Goal: Transaction & Acquisition: Purchase product/service

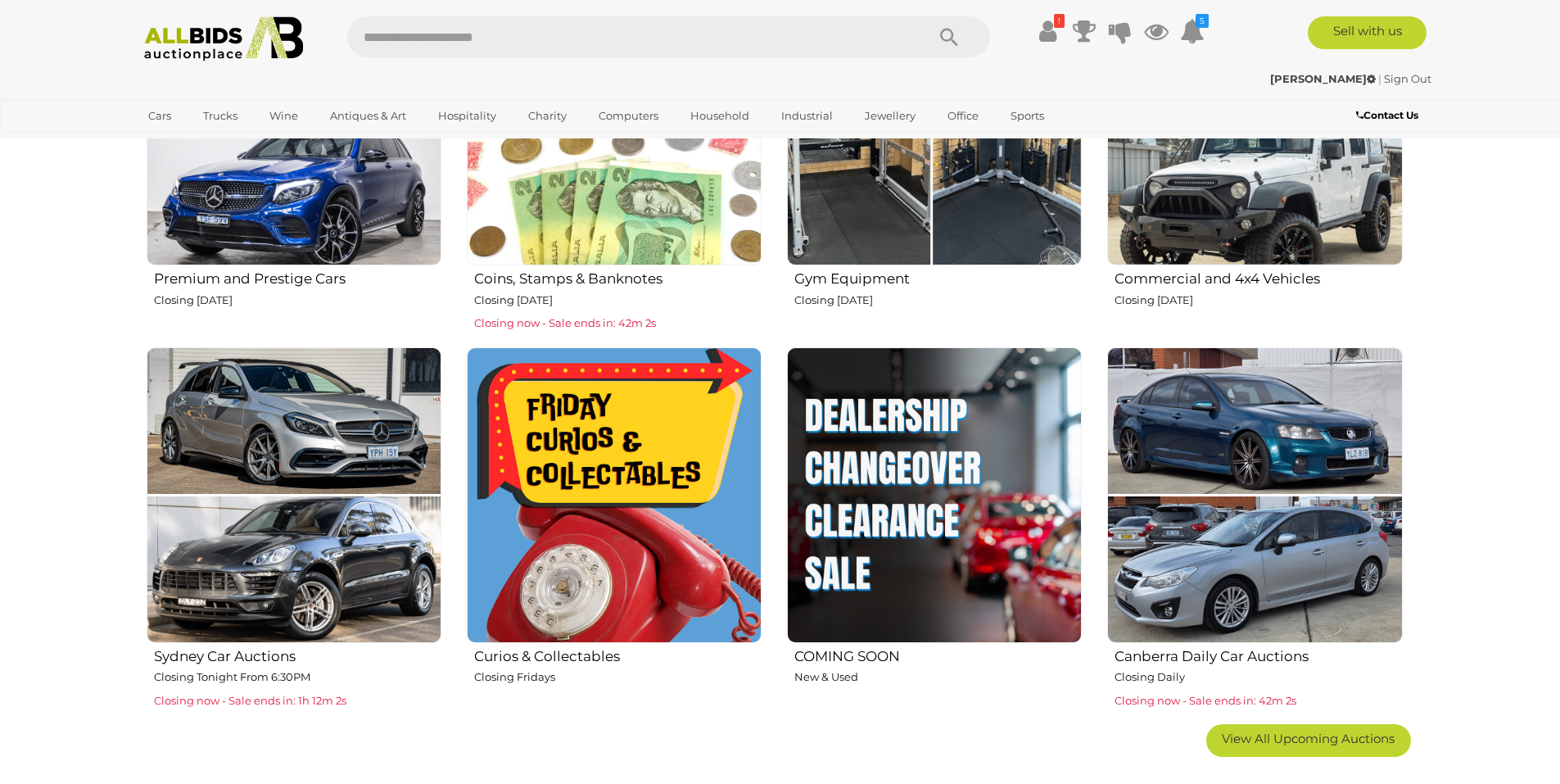
scroll to position [1064, 0]
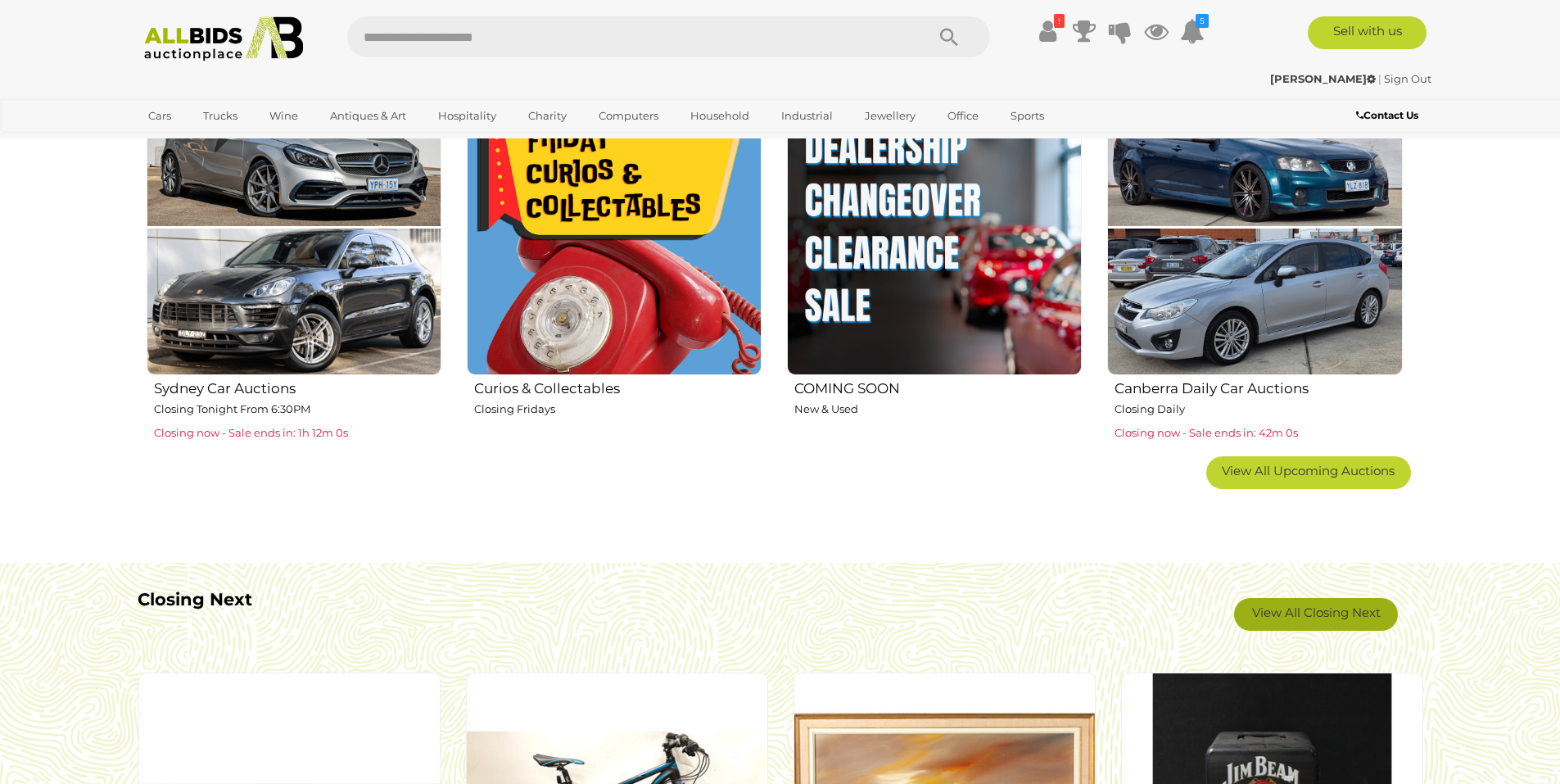
click at [1309, 617] on link "View All Closing Next" at bounding box center [1316, 614] width 164 height 33
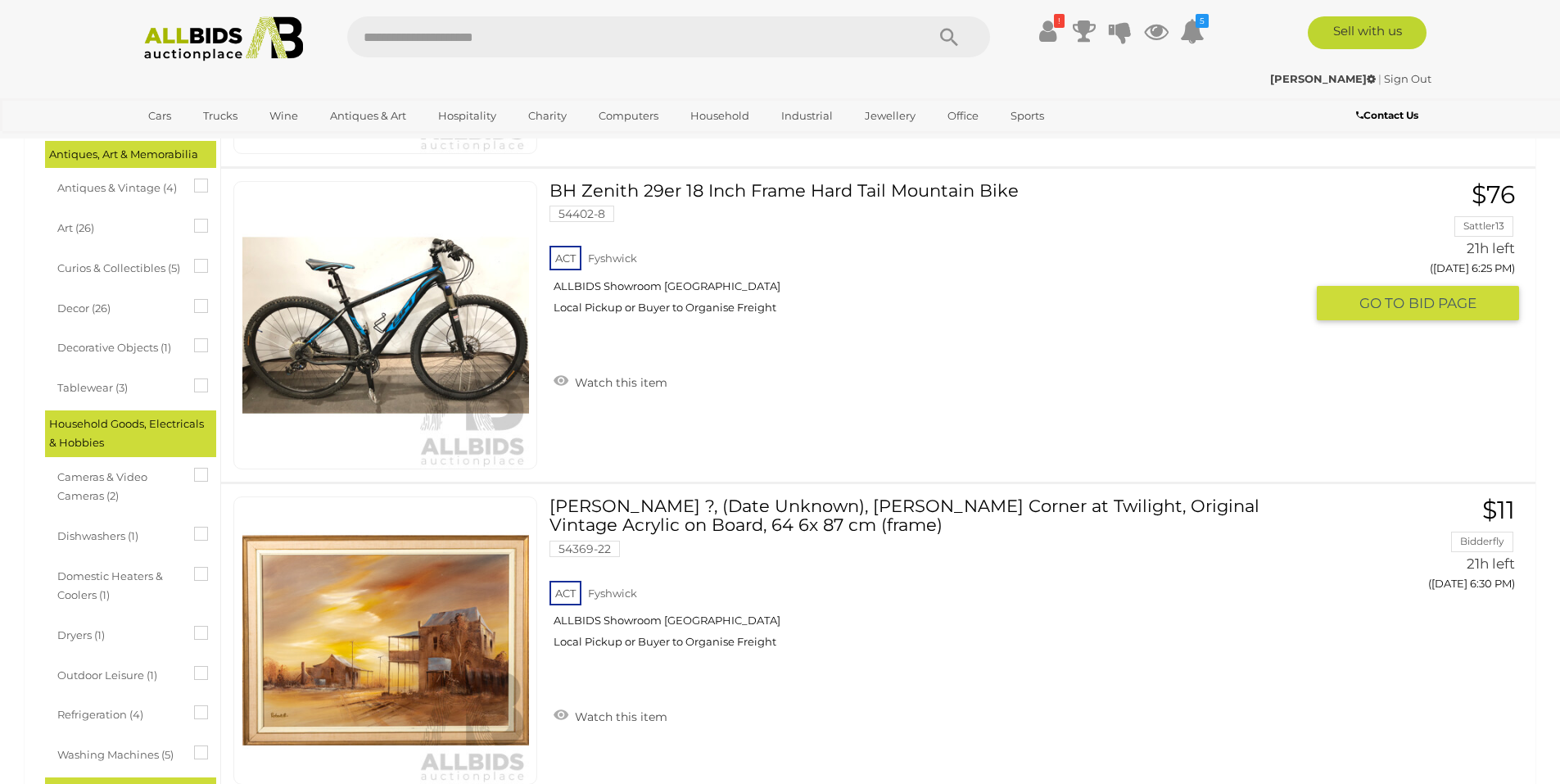
scroll to position [409, 0]
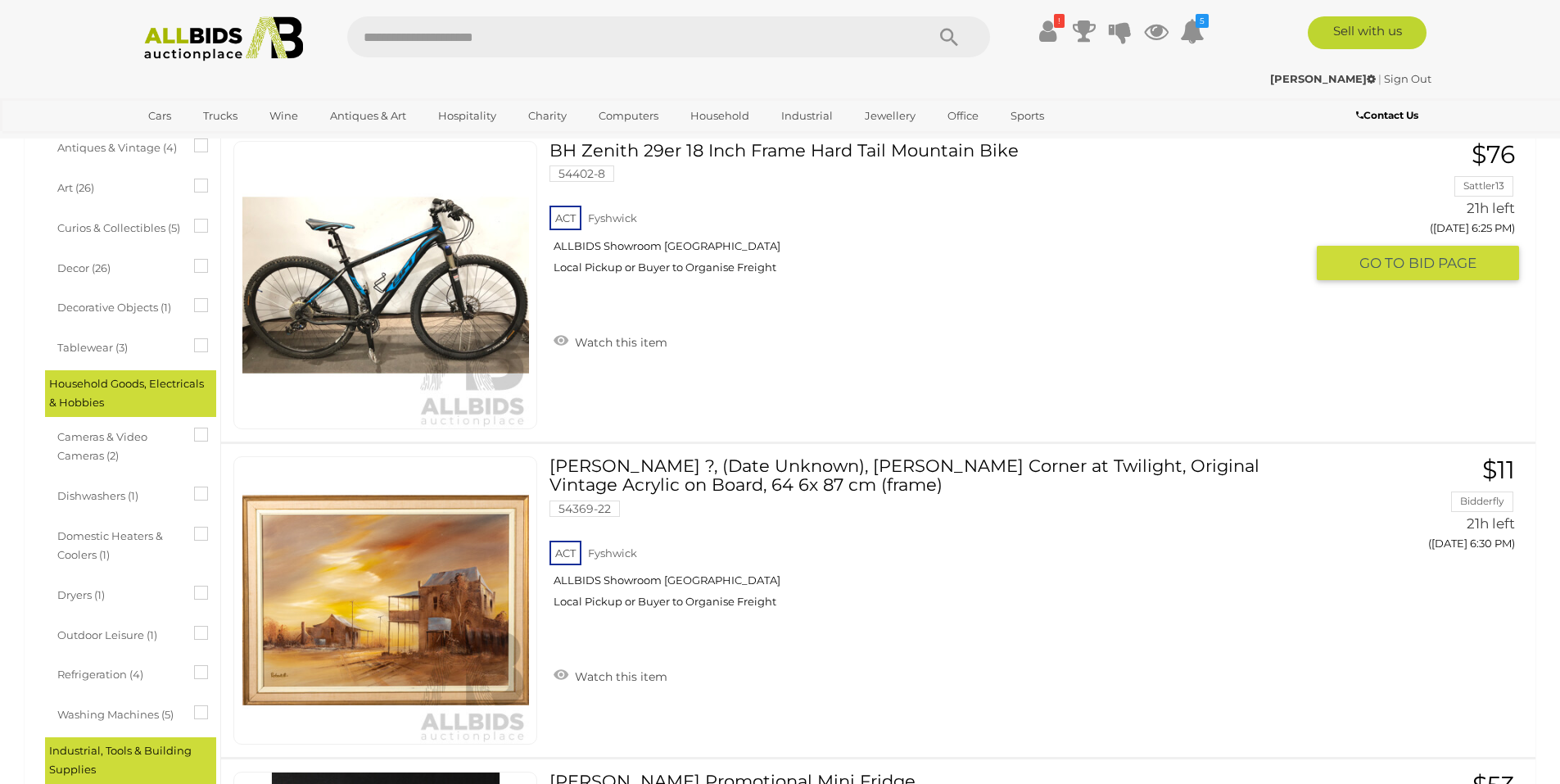
click at [372, 275] on link at bounding box center [384, 284] width 304 height 288
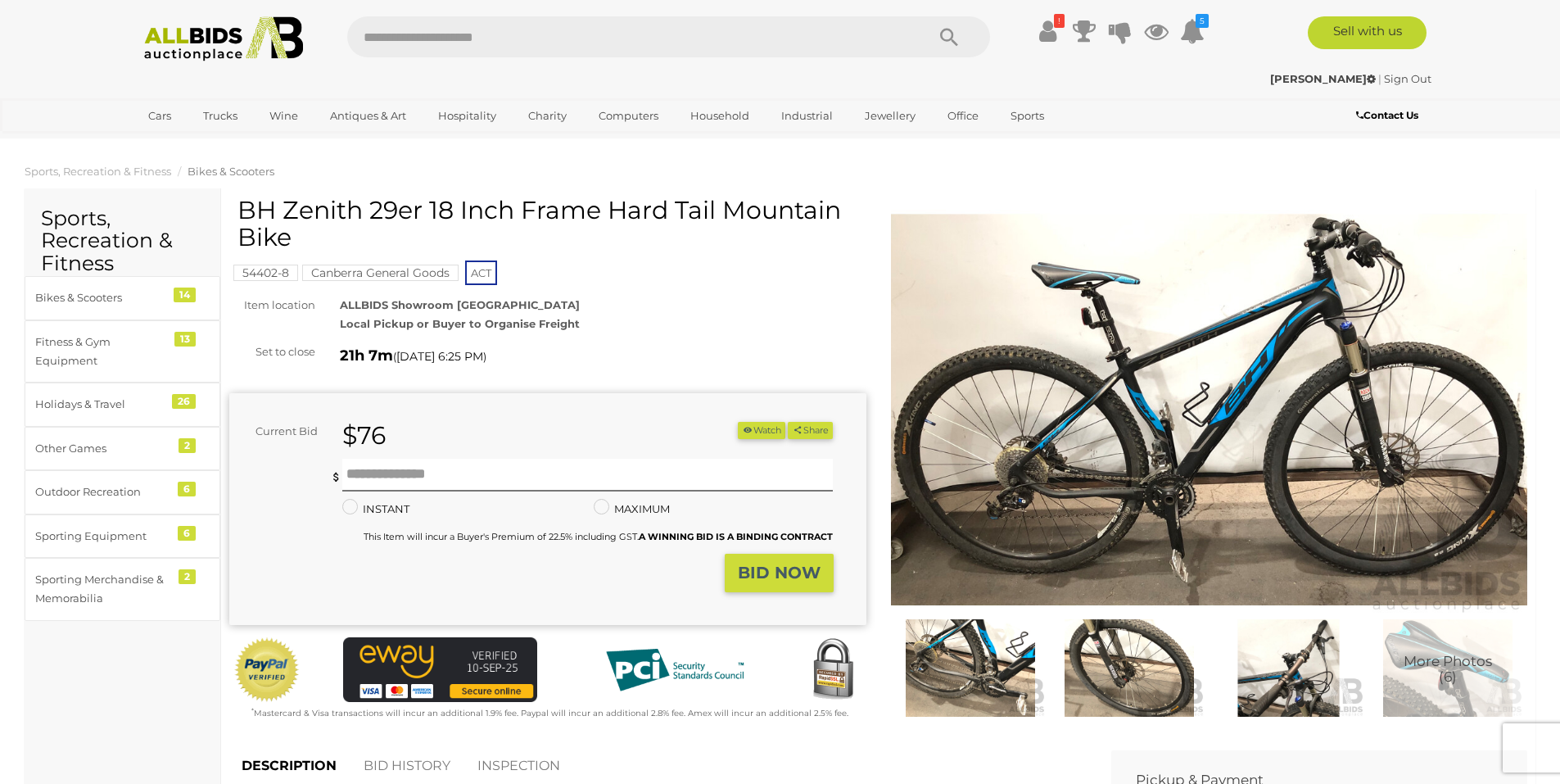
click at [1006, 664] on img at bounding box center [970, 667] width 150 height 97
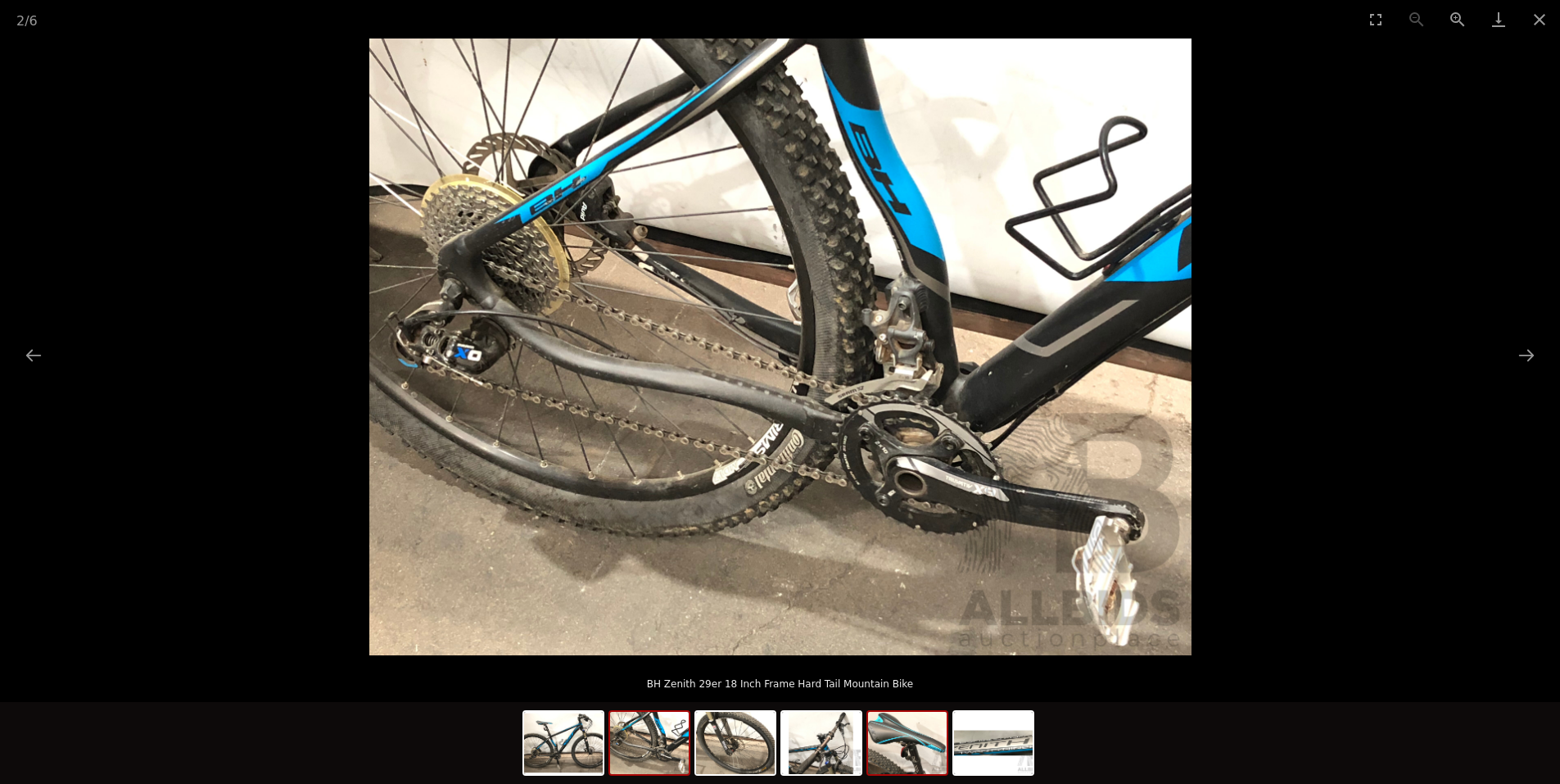
click at [912, 737] on img at bounding box center [908, 743] width 79 height 63
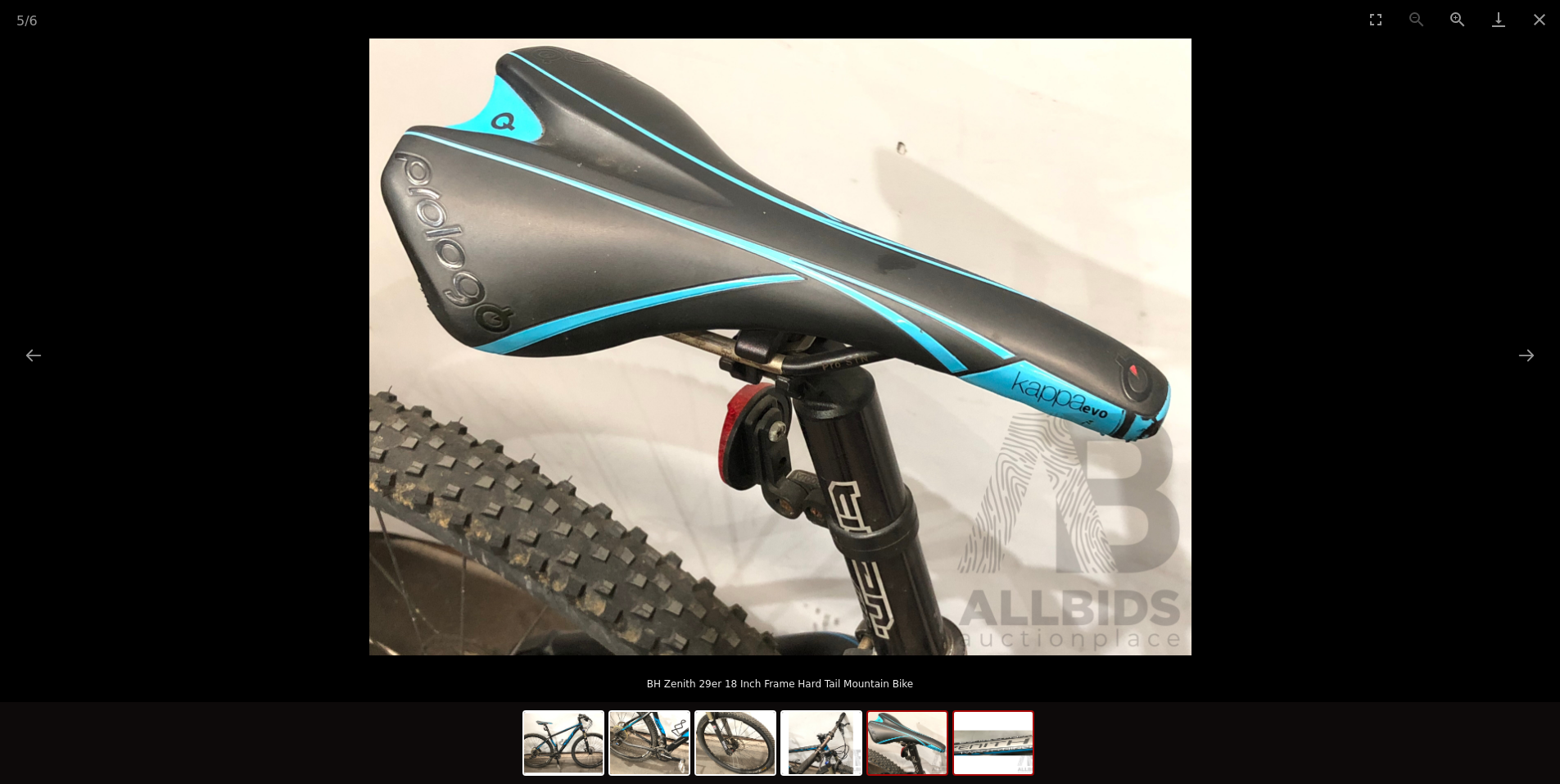
click at [982, 742] on img at bounding box center [993, 743] width 79 height 63
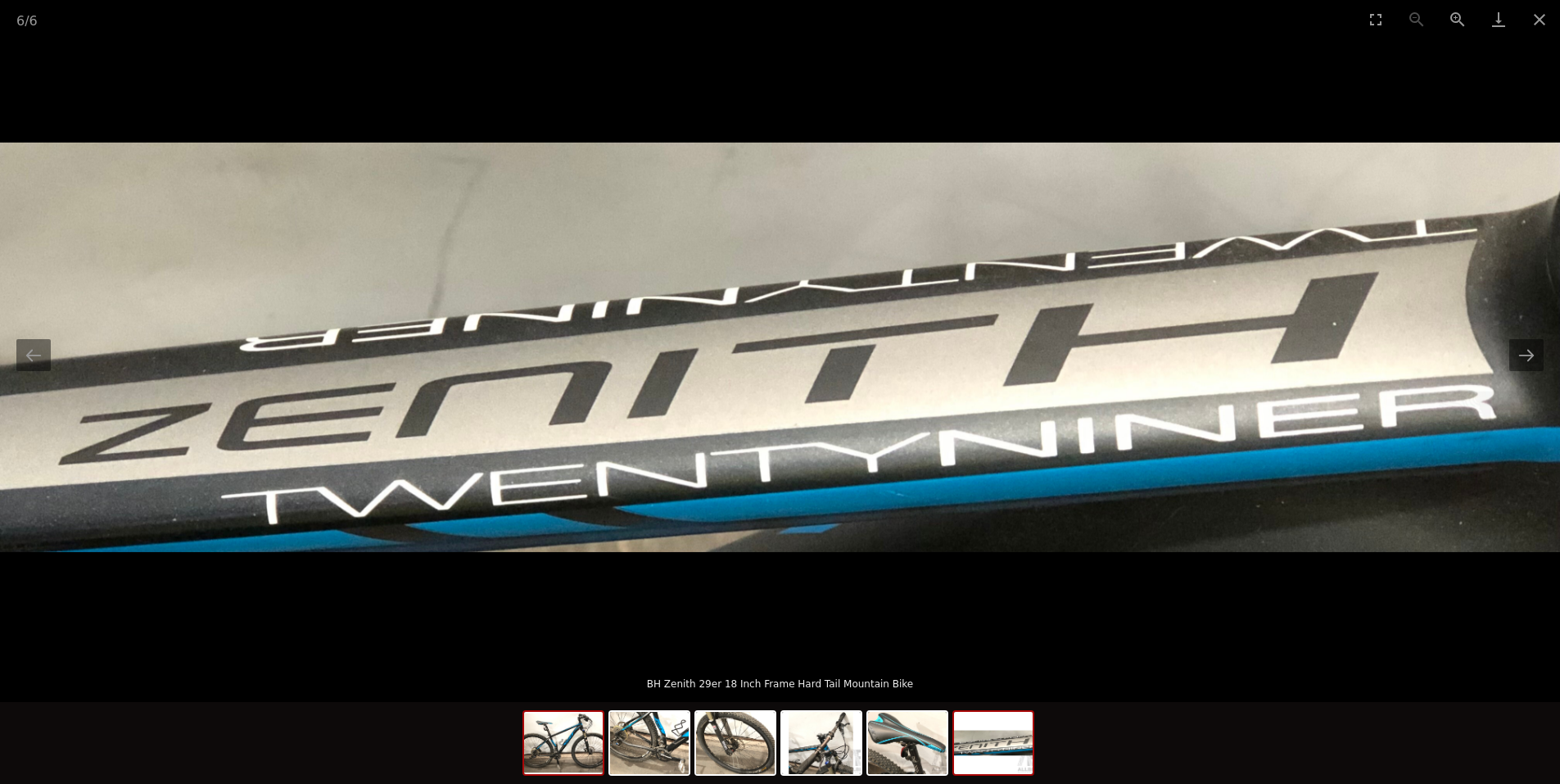
click at [596, 754] on img at bounding box center [564, 743] width 79 height 63
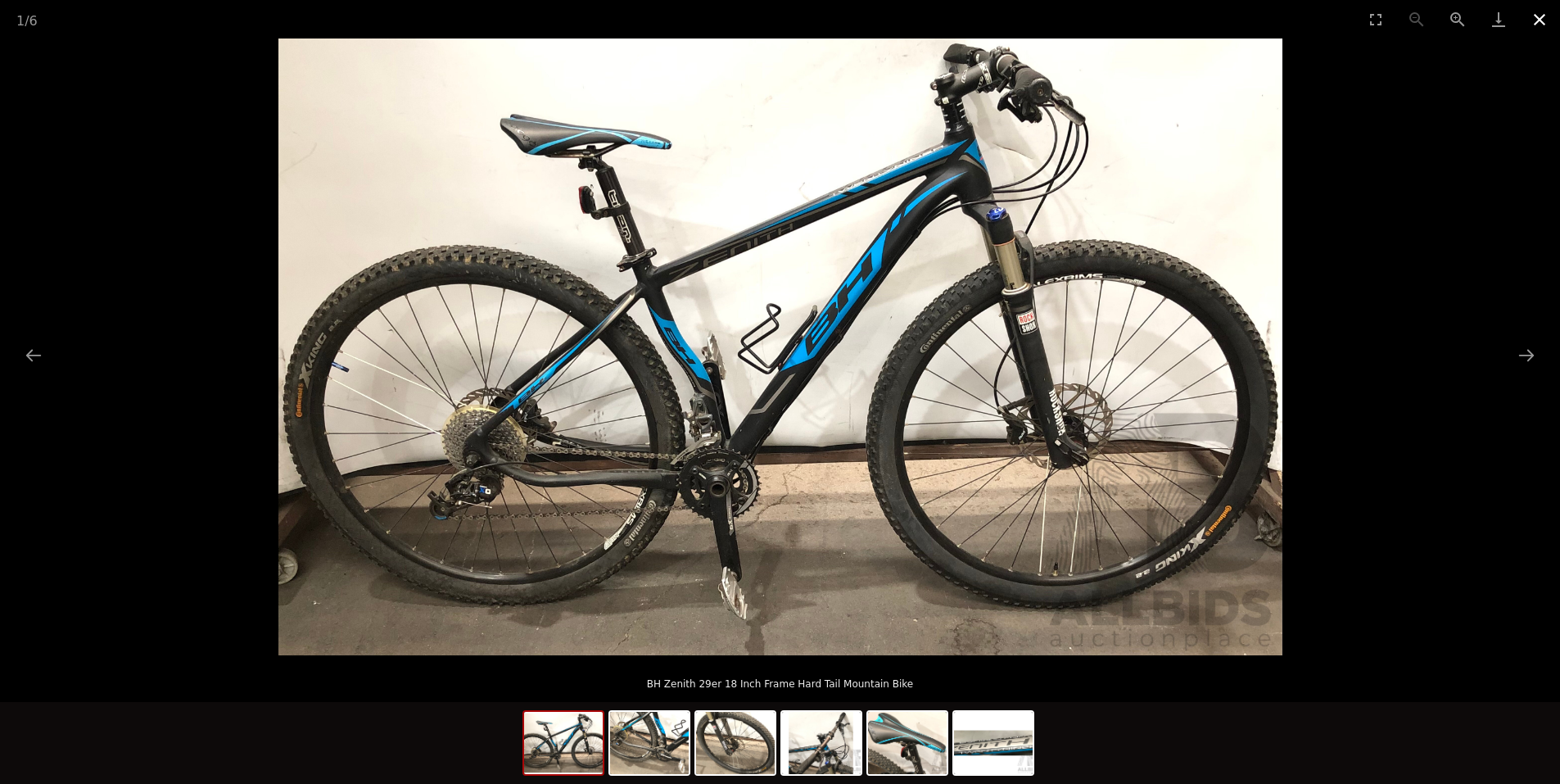
click at [1538, 11] on button "Close gallery" at bounding box center [1540, 19] width 41 height 39
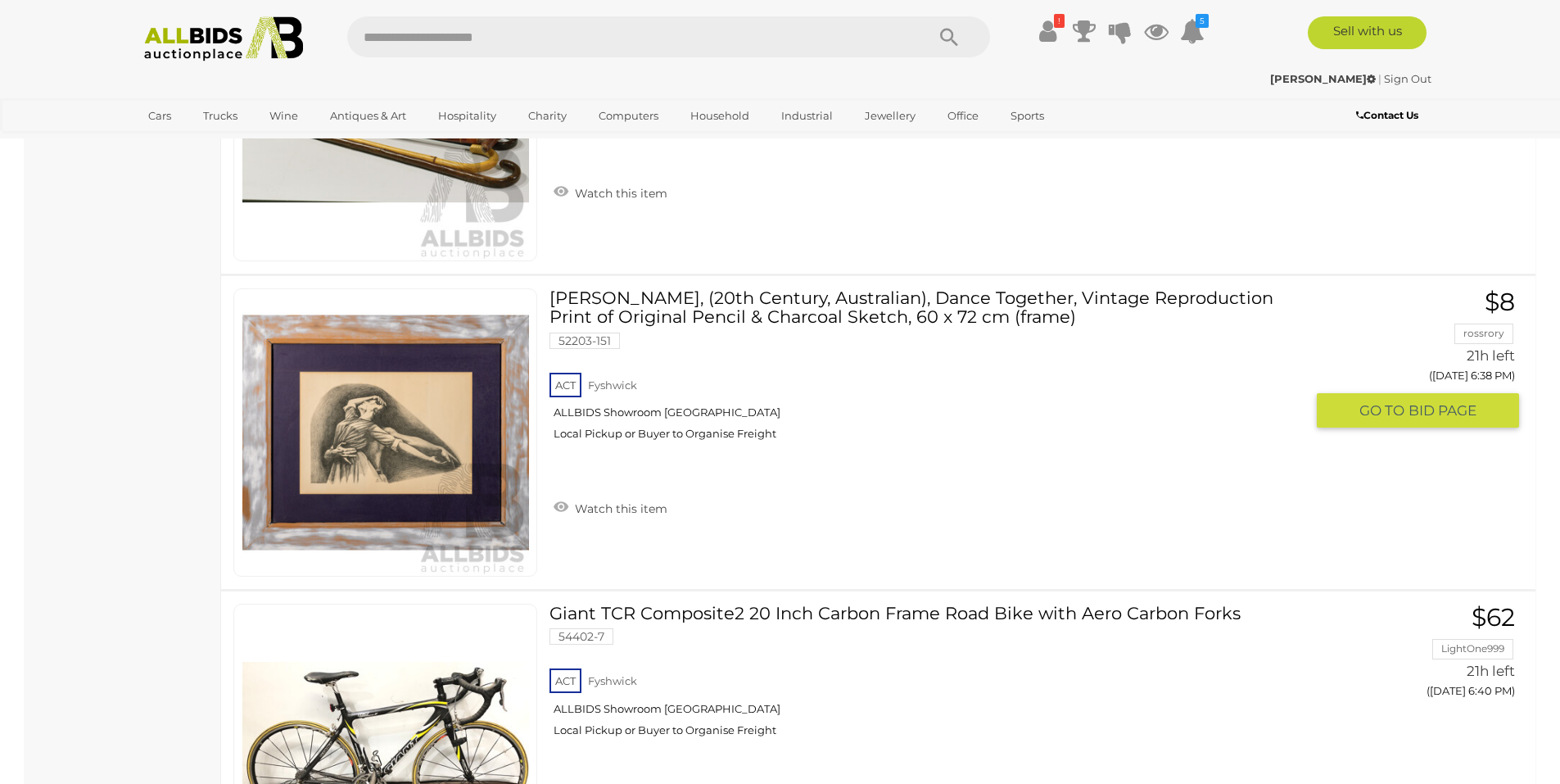
scroll to position [2865, 0]
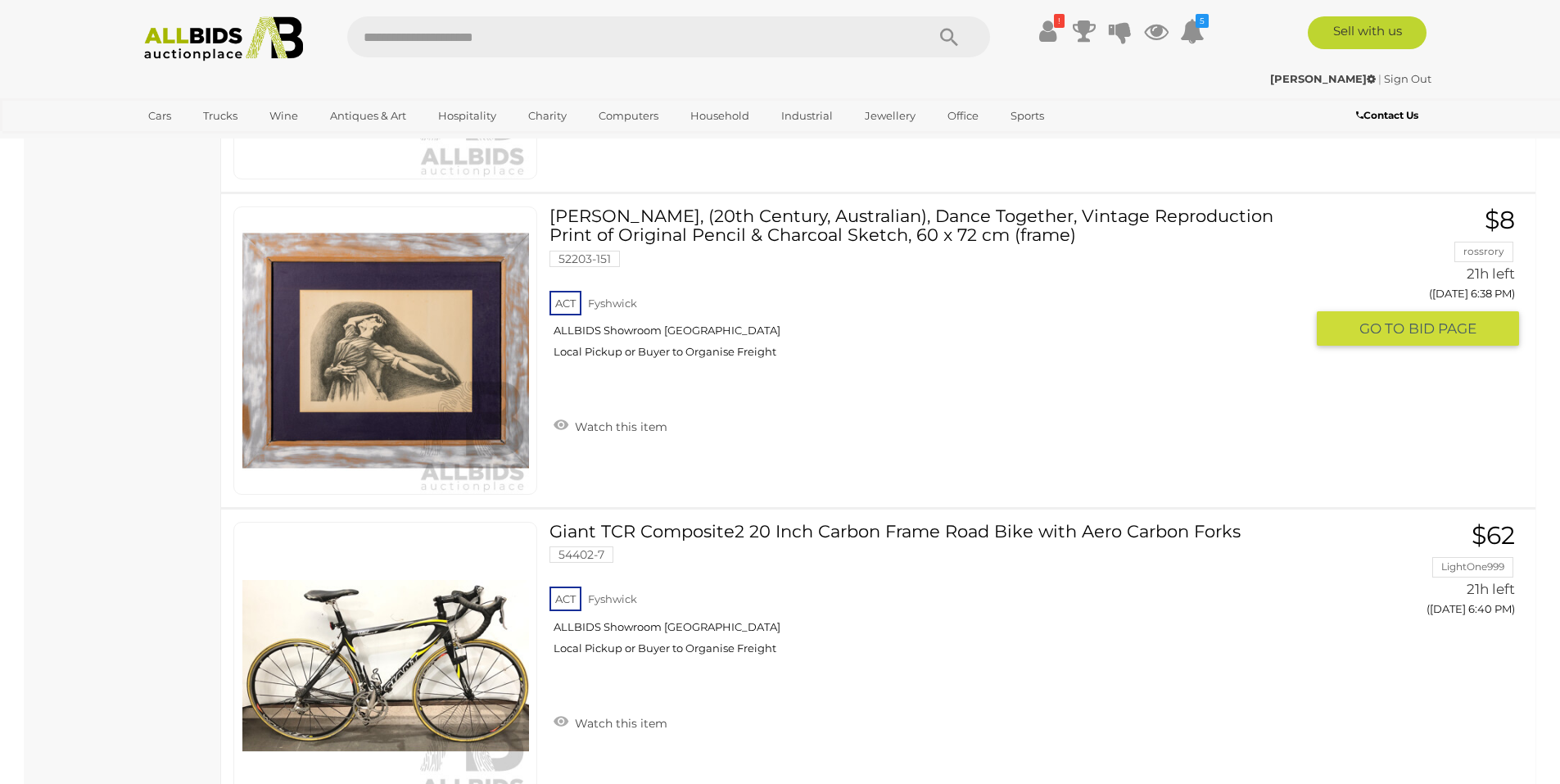
click at [611, 430] on link "Watch this item" at bounding box center [610, 425] width 122 height 25
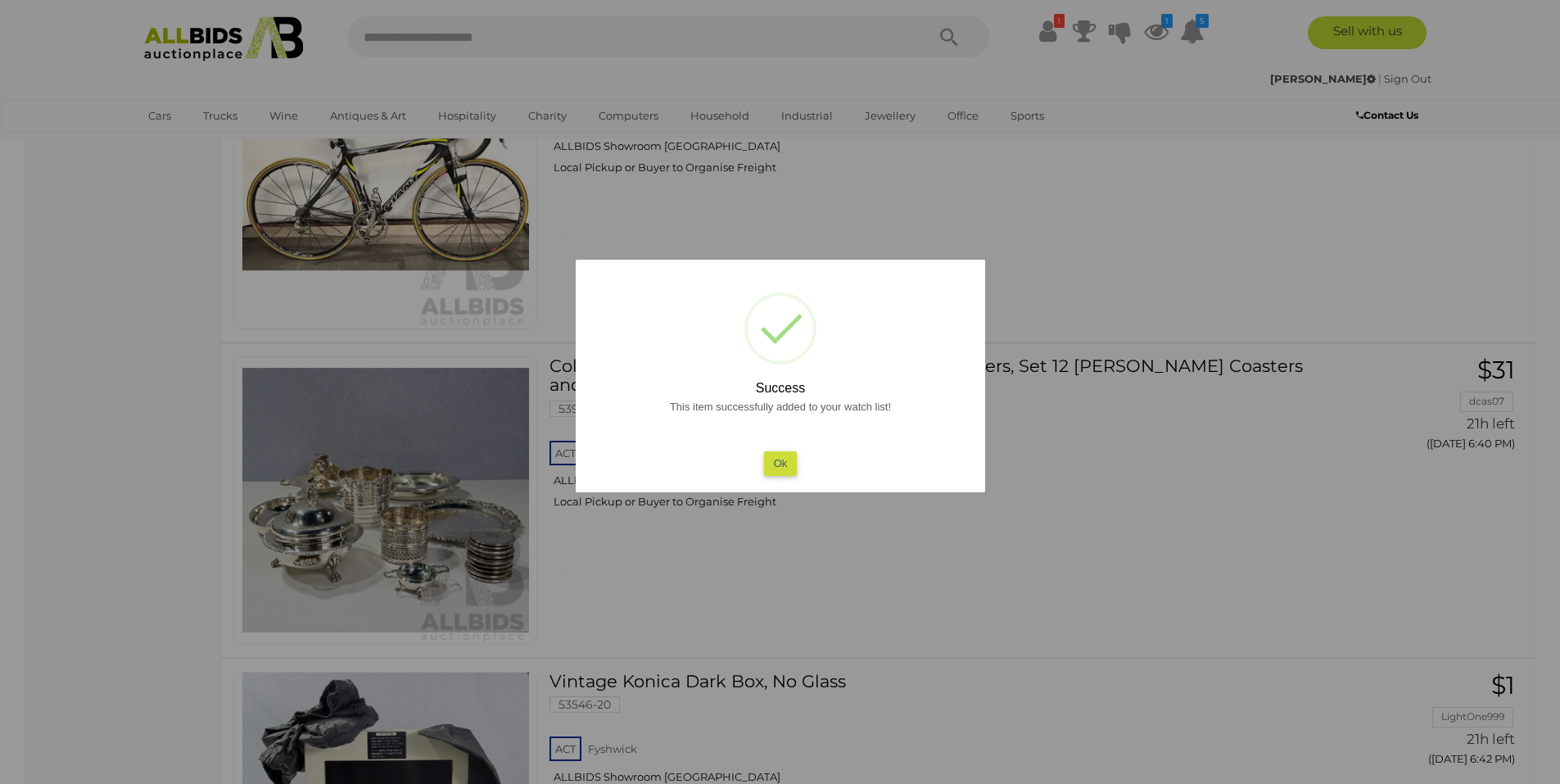
scroll to position [3357, 0]
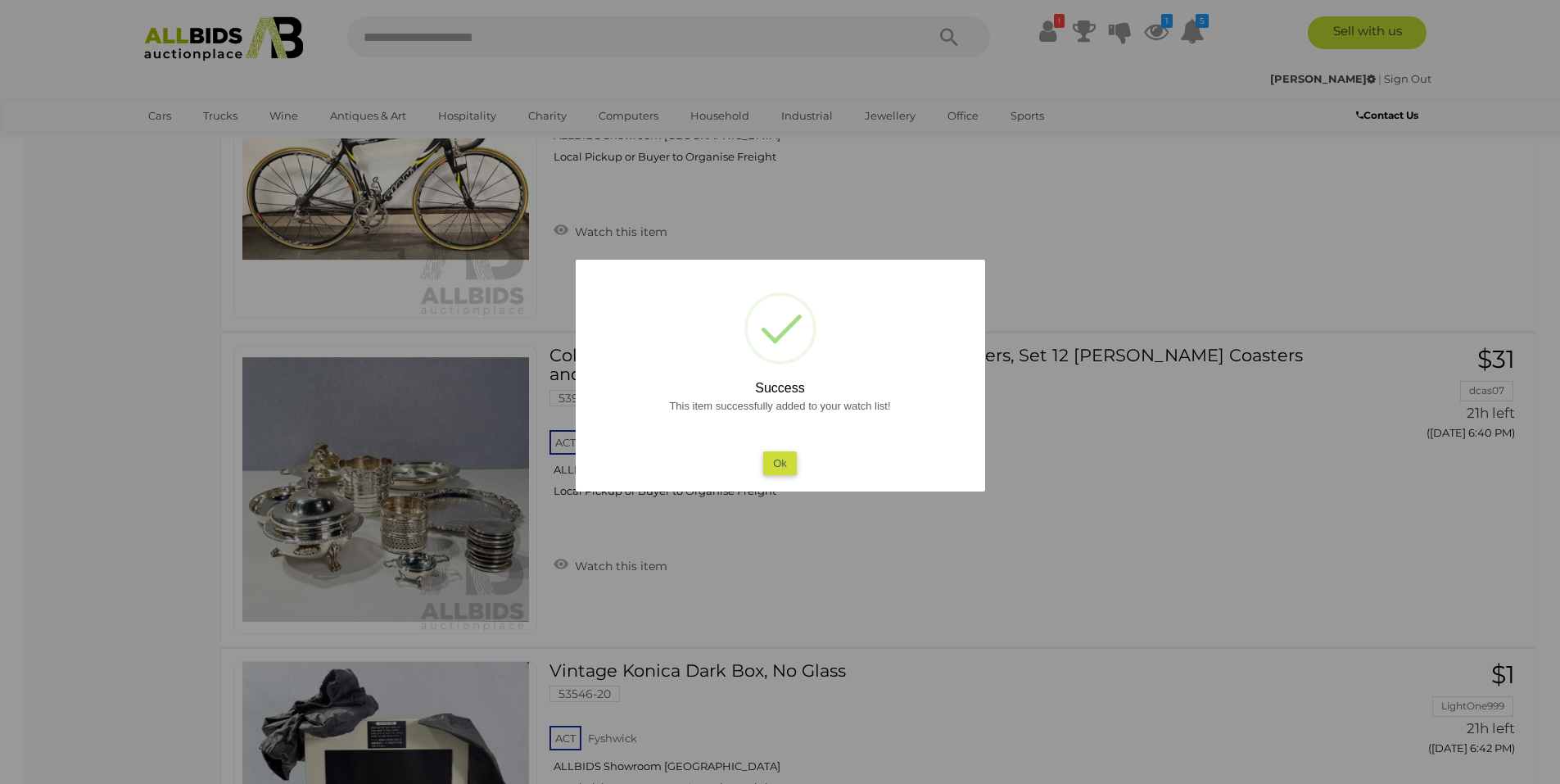
click at [765, 468] on button "Ok" at bounding box center [780, 462] width 34 height 24
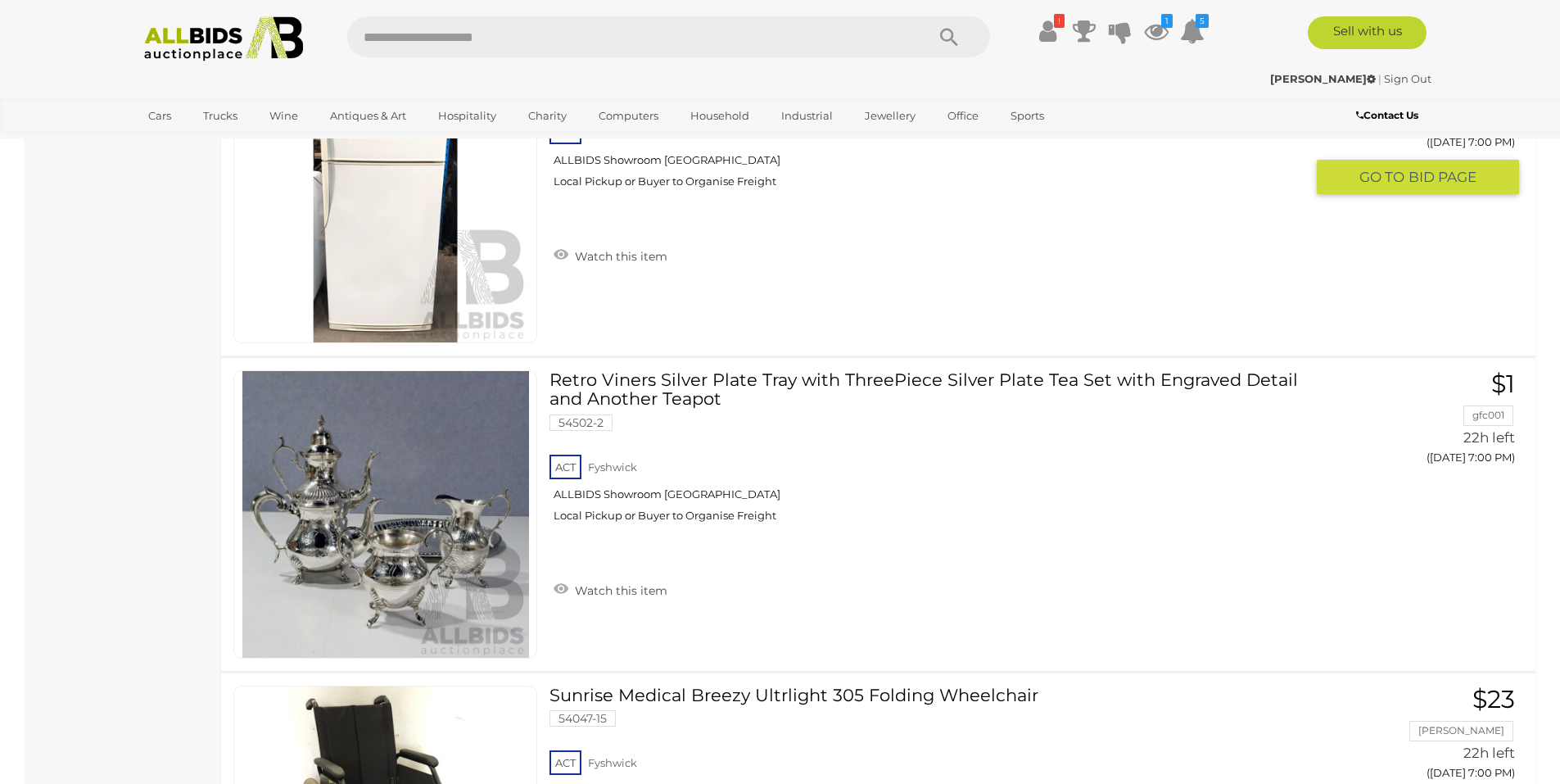
scroll to position [7287, 0]
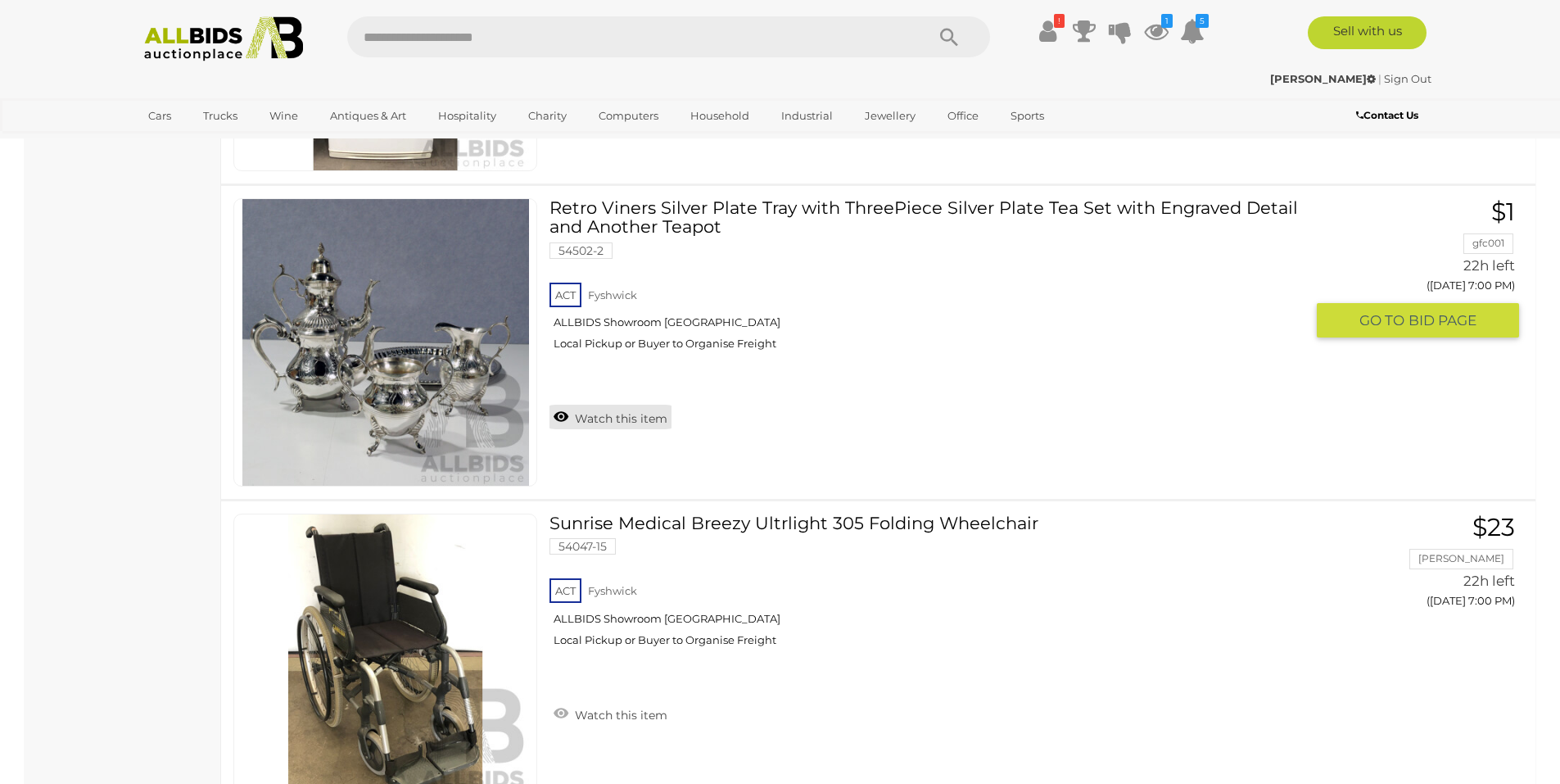
click at [609, 421] on link "Watch this item" at bounding box center [610, 417] width 122 height 25
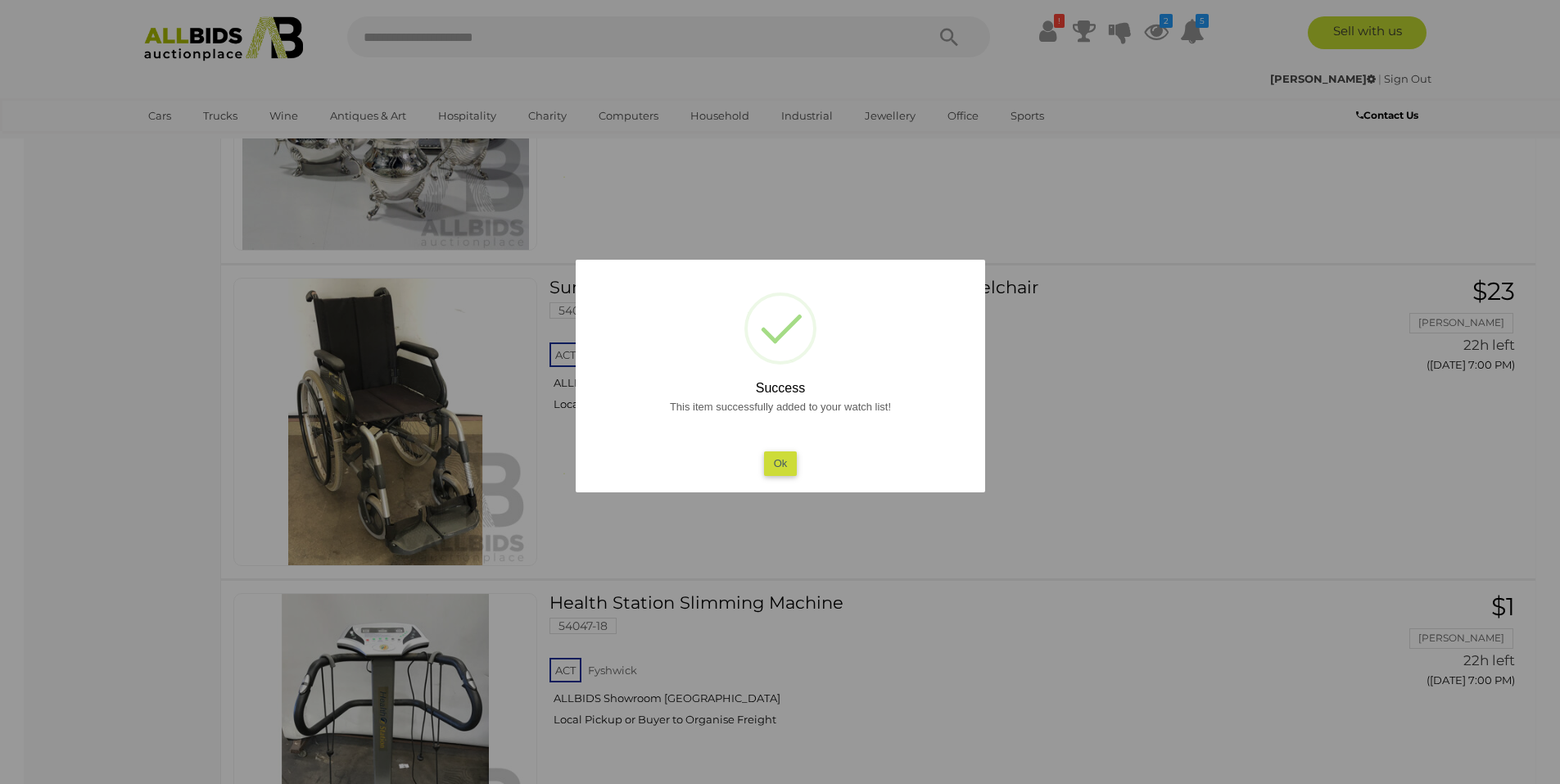
scroll to position [7533, 0]
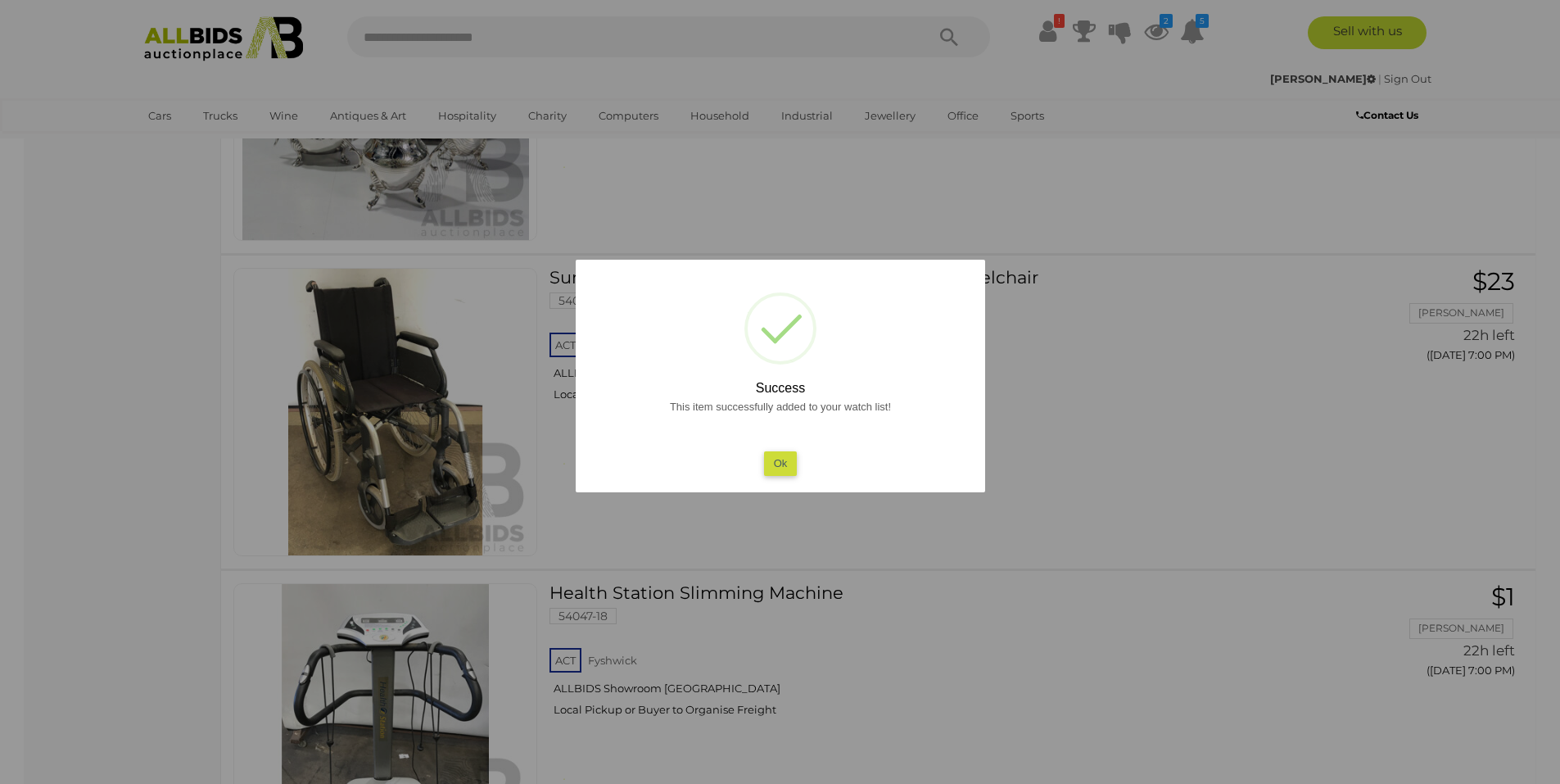
click at [779, 462] on button "Ok" at bounding box center [780, 462] width 34 height 24
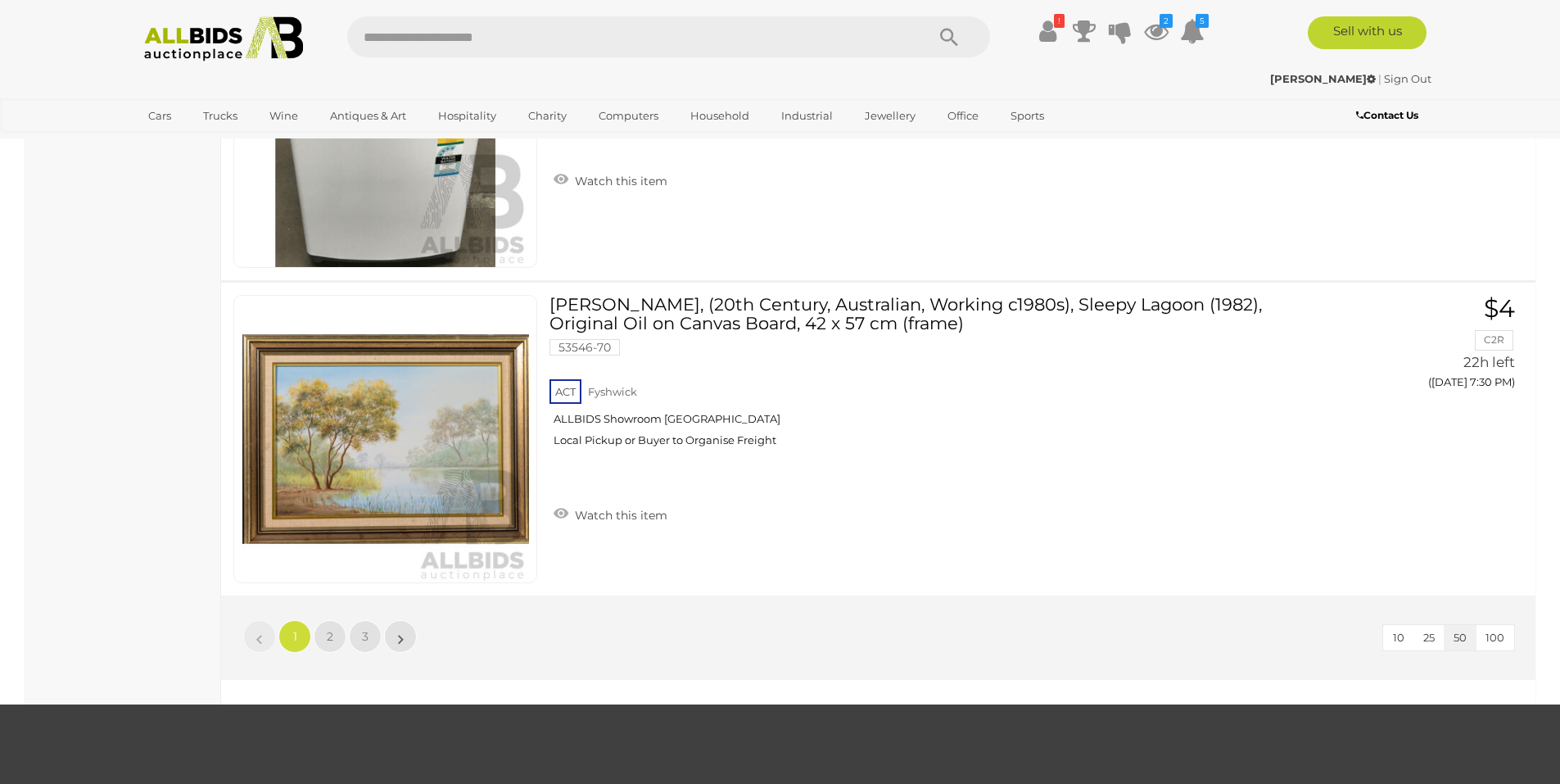
scroll to position [15557, 0]
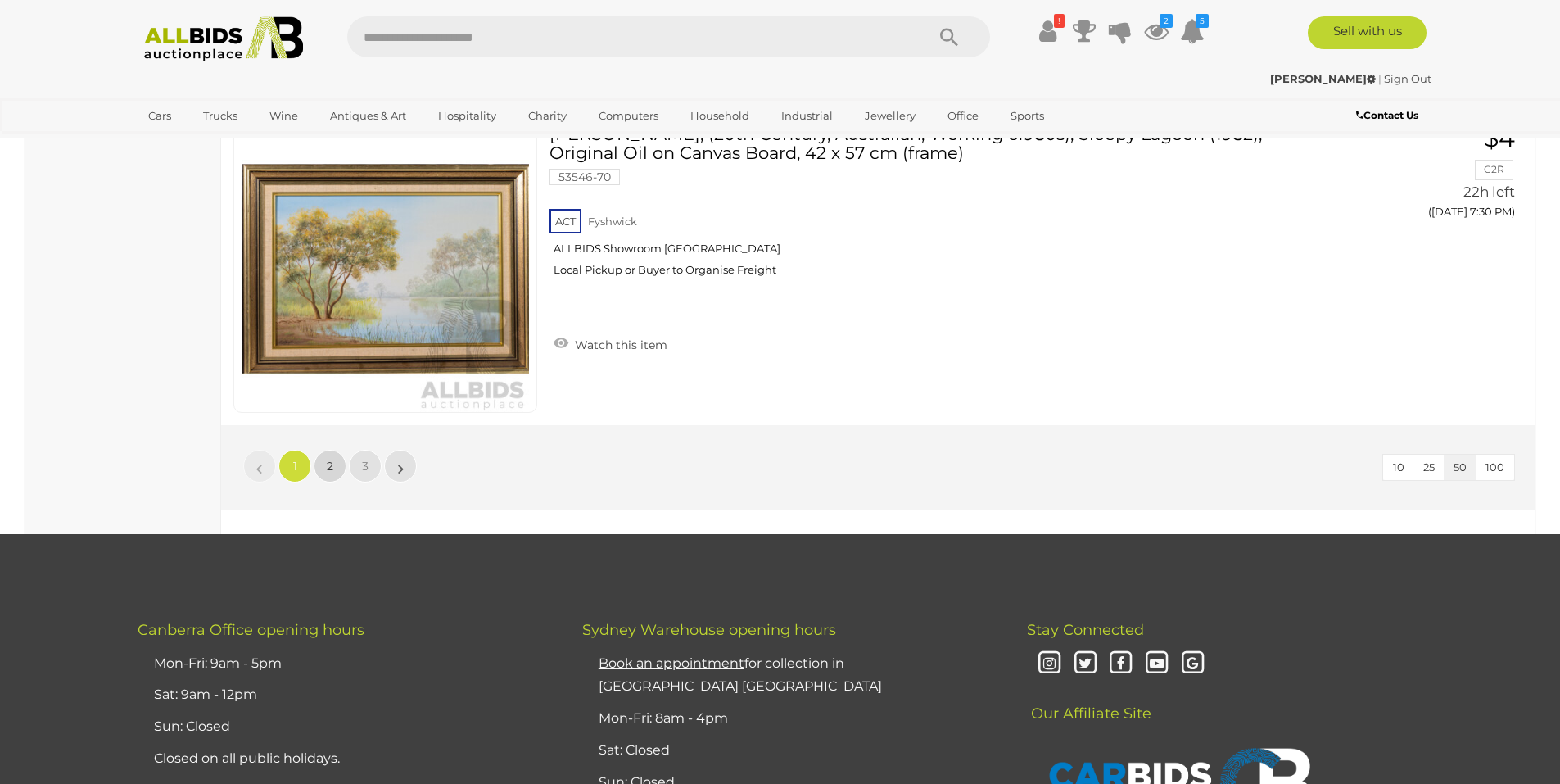
click at [320, 461] on link "2" at bounding box center [331, 466] width 33 height 33
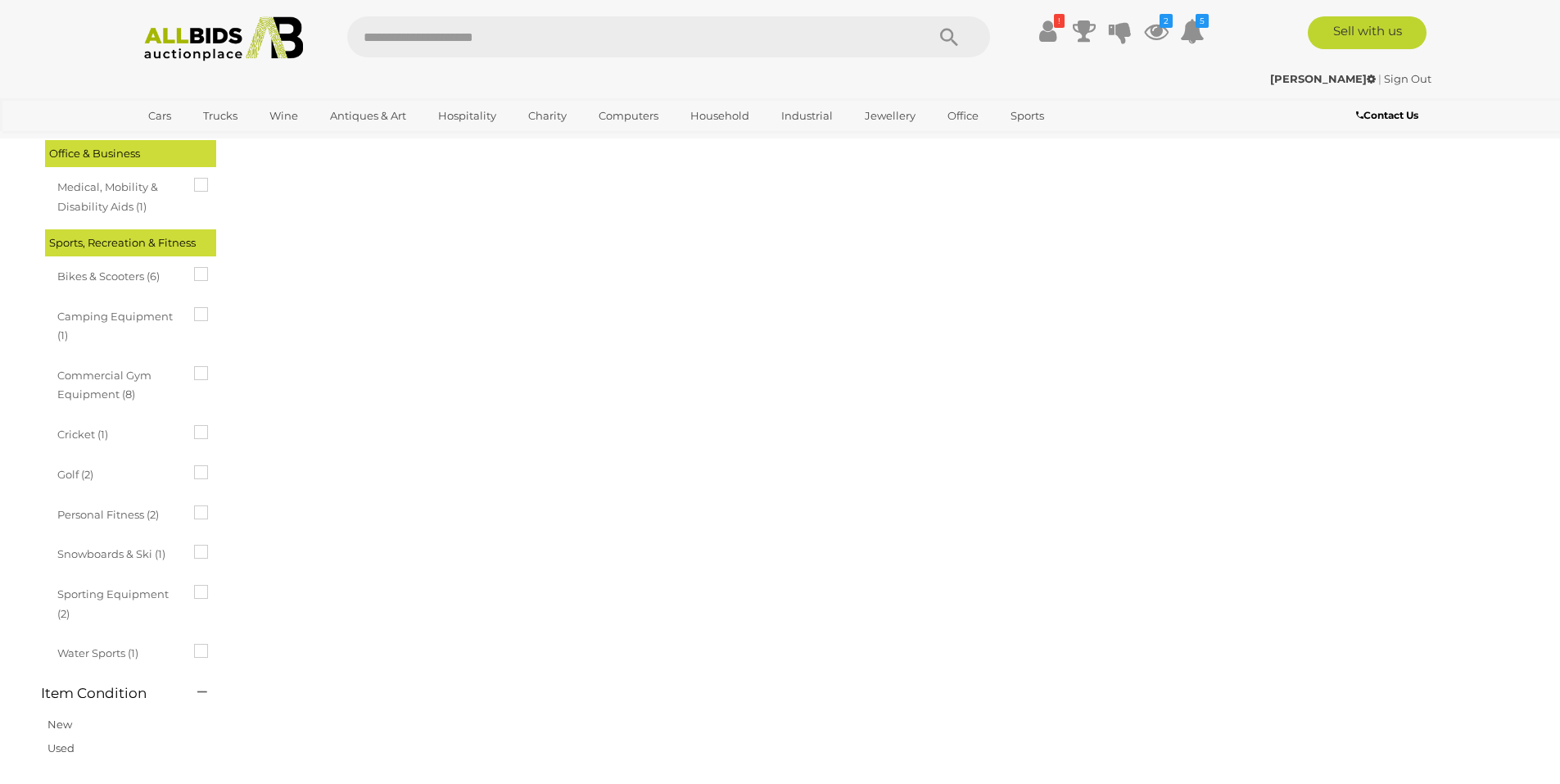
scroll to position [57, 0]
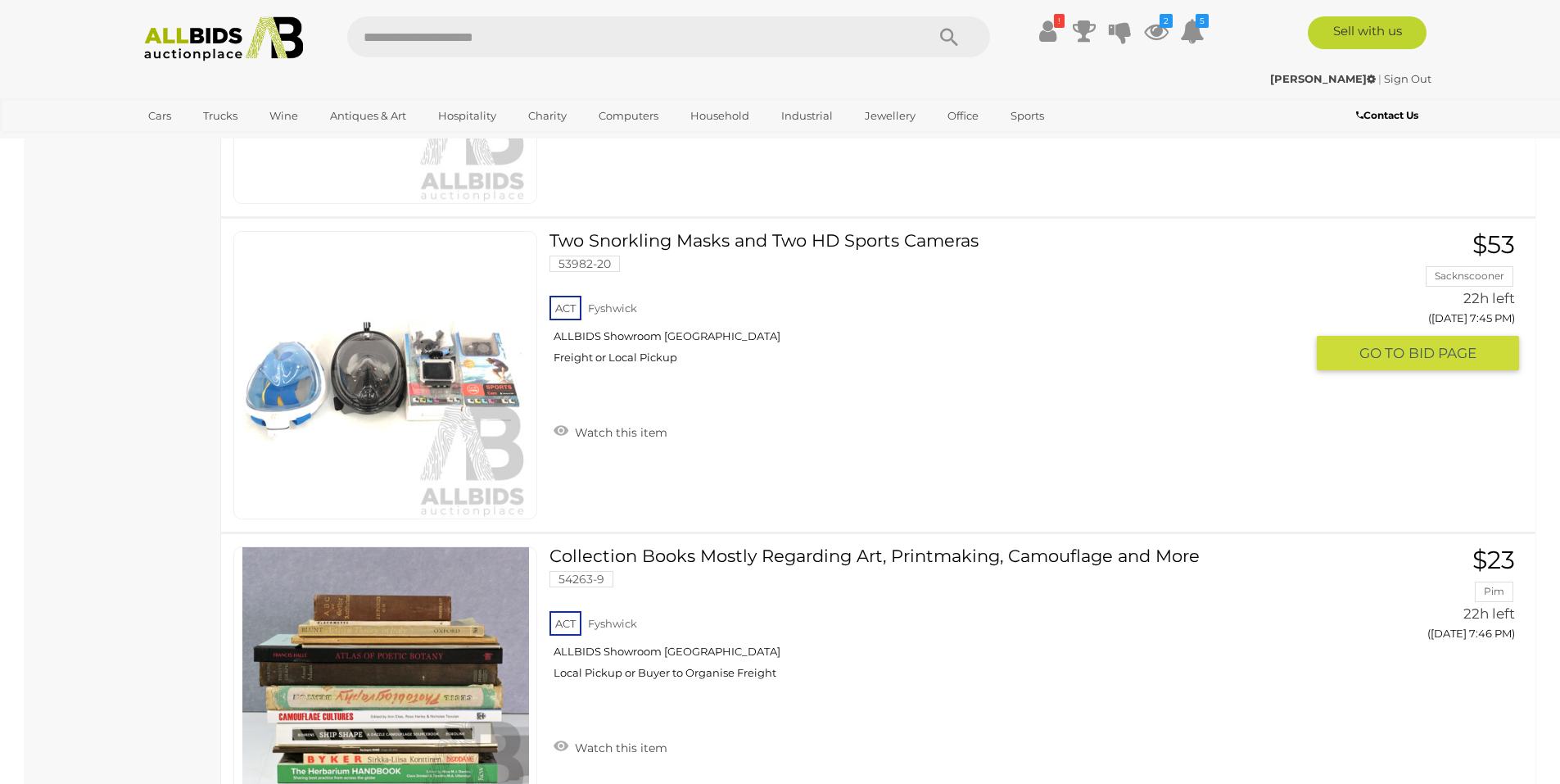
scroll to position [3495, 0]
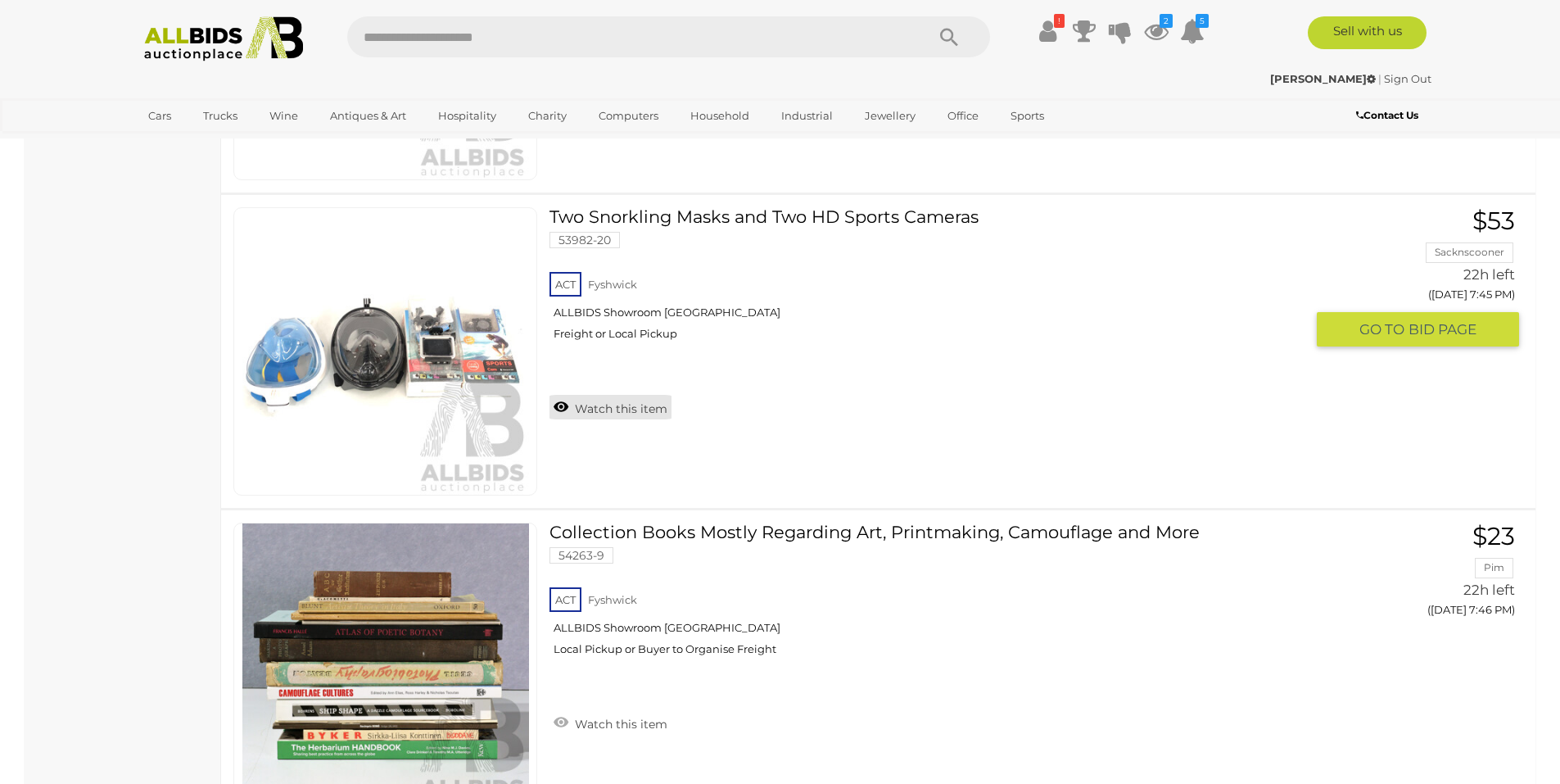
click at [588, 406] on link "Watch this item" at bounding box center [610, 407] width 122 height 25
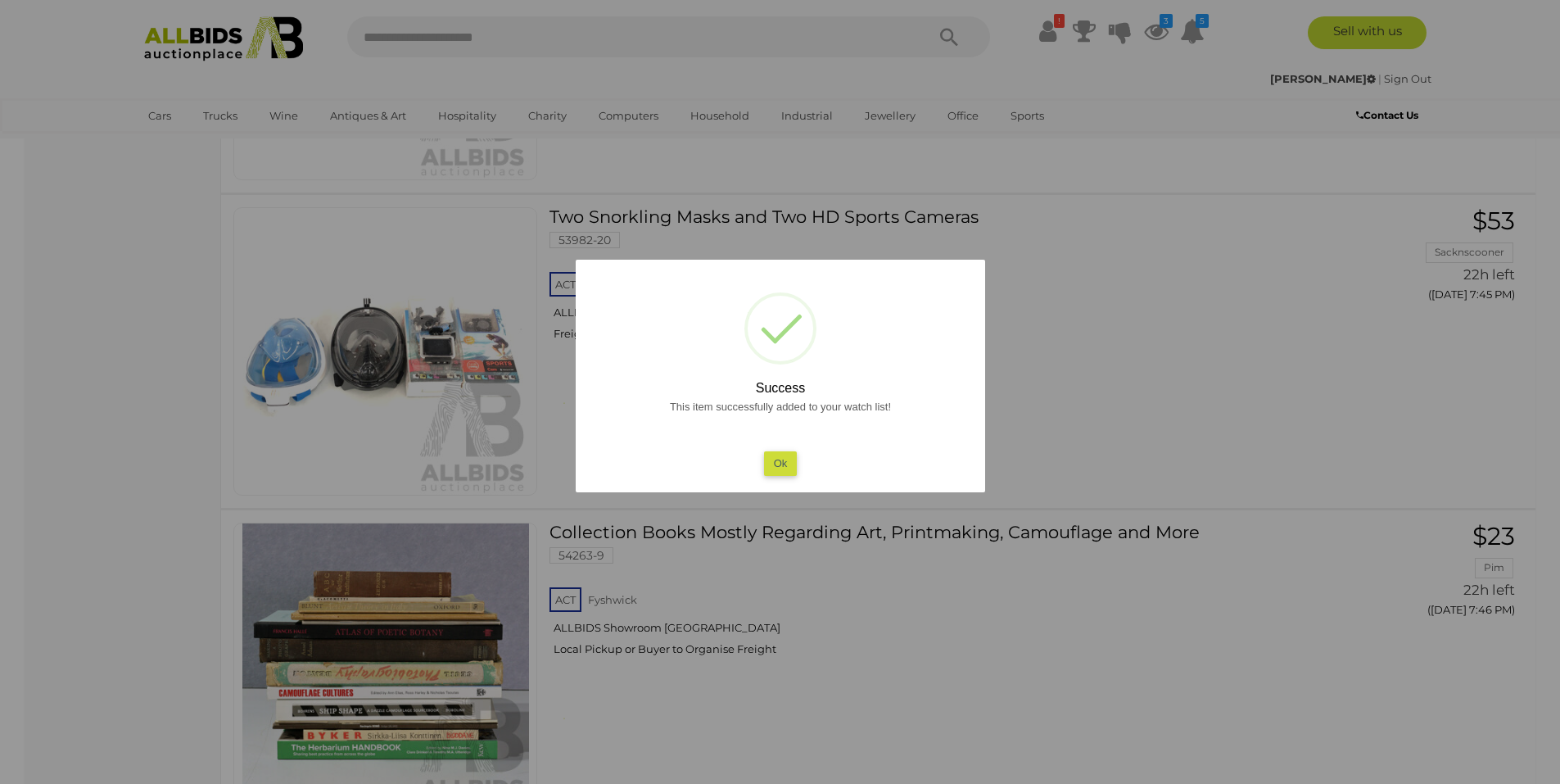
click at [781, 460] on button "Ok" at bounding box center [780, 462] width 34 height 24
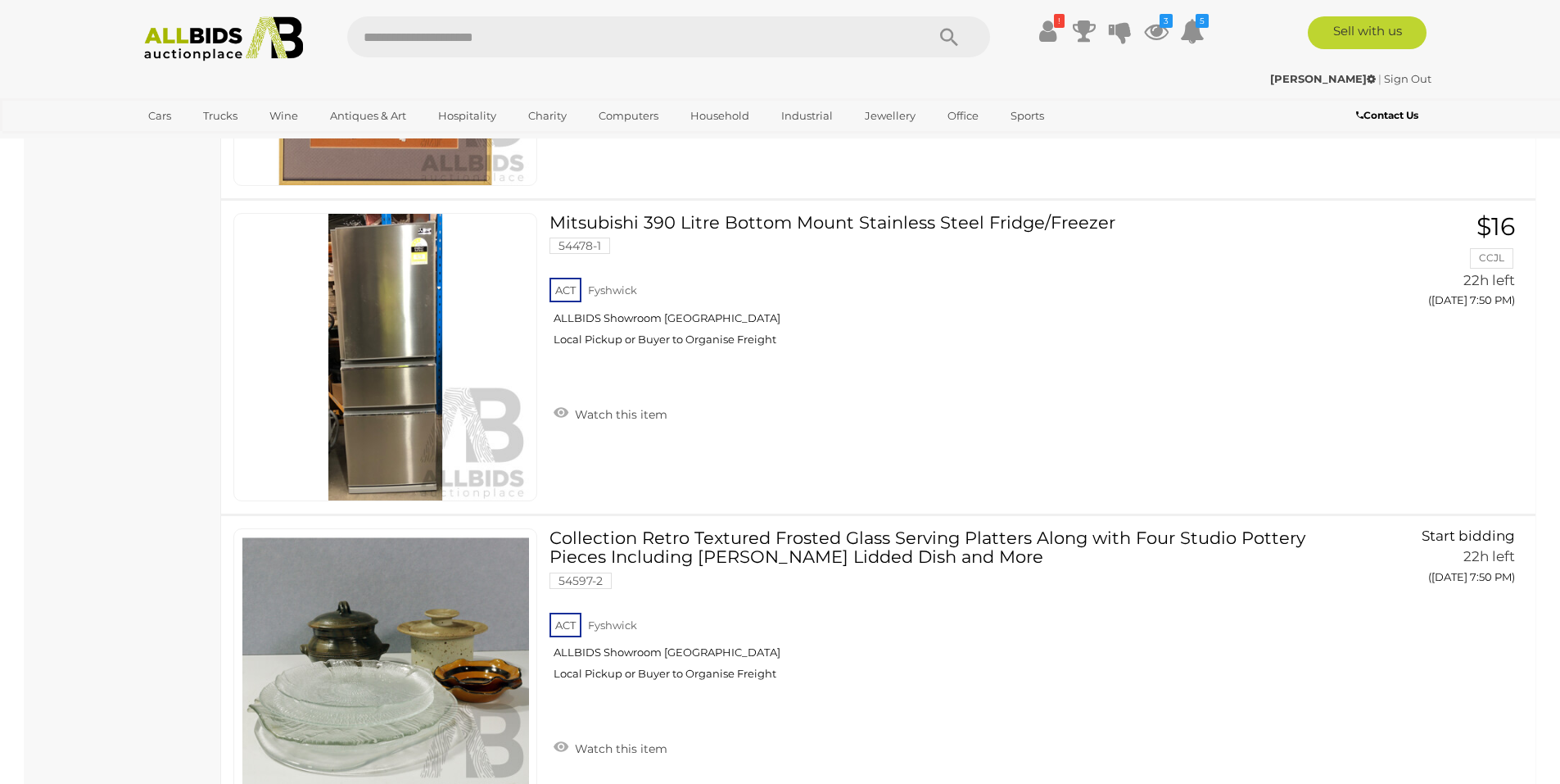
scroll to position [4805, 0]
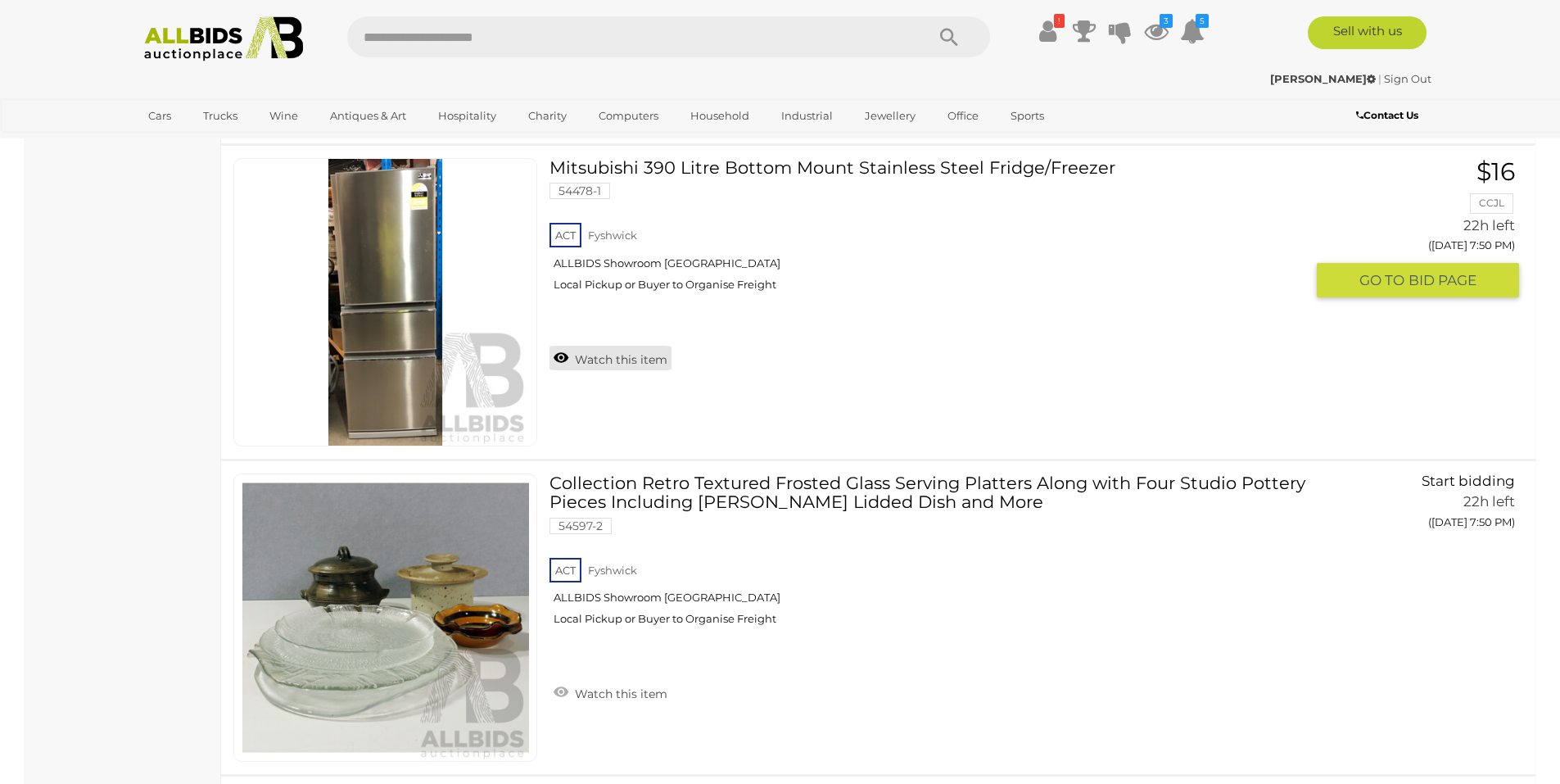
click at [621, 353] on link "Watch this item" at bounding box center [610, 358] width 122 height 25
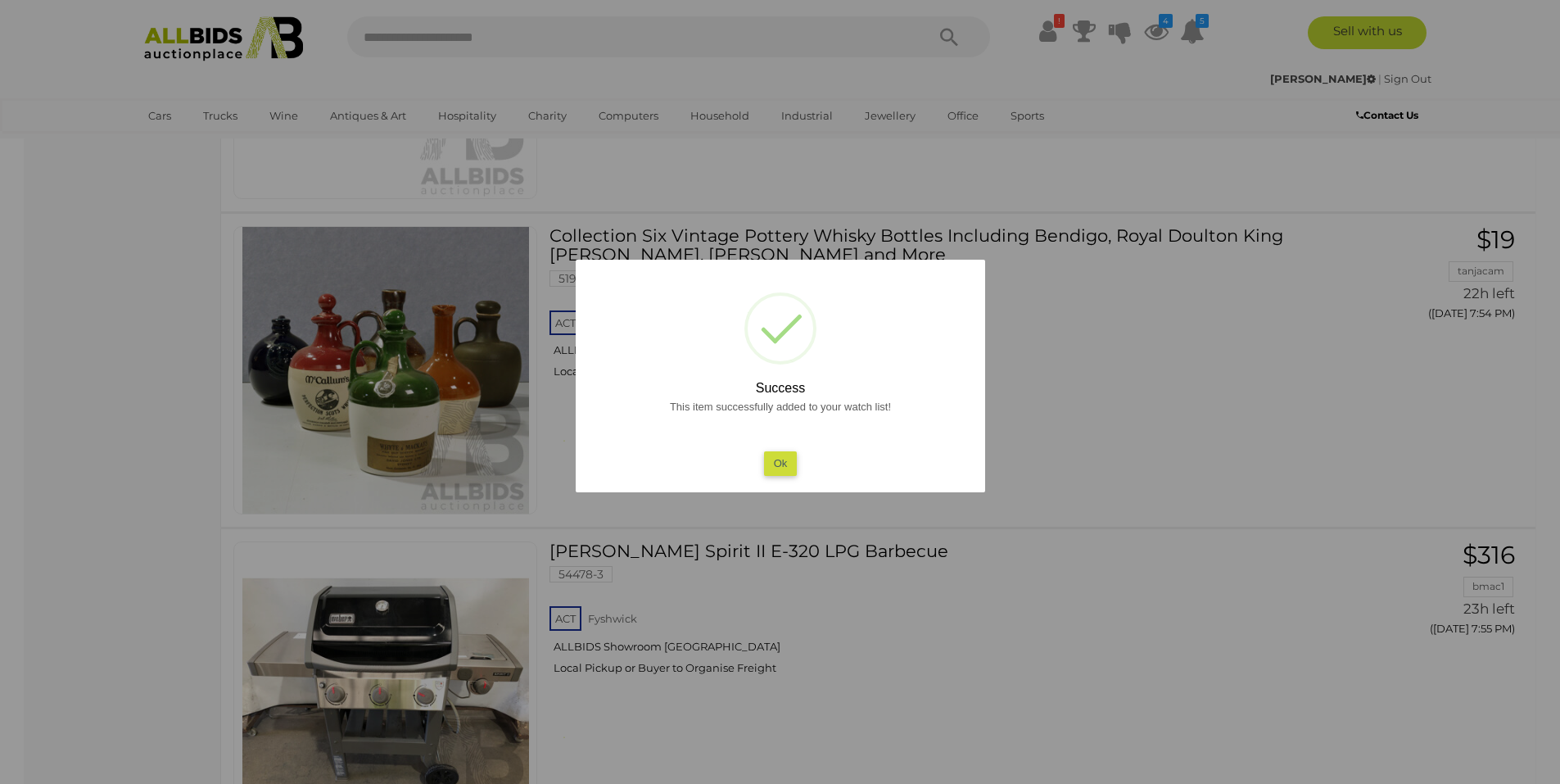
scroll to position [6361, 0]
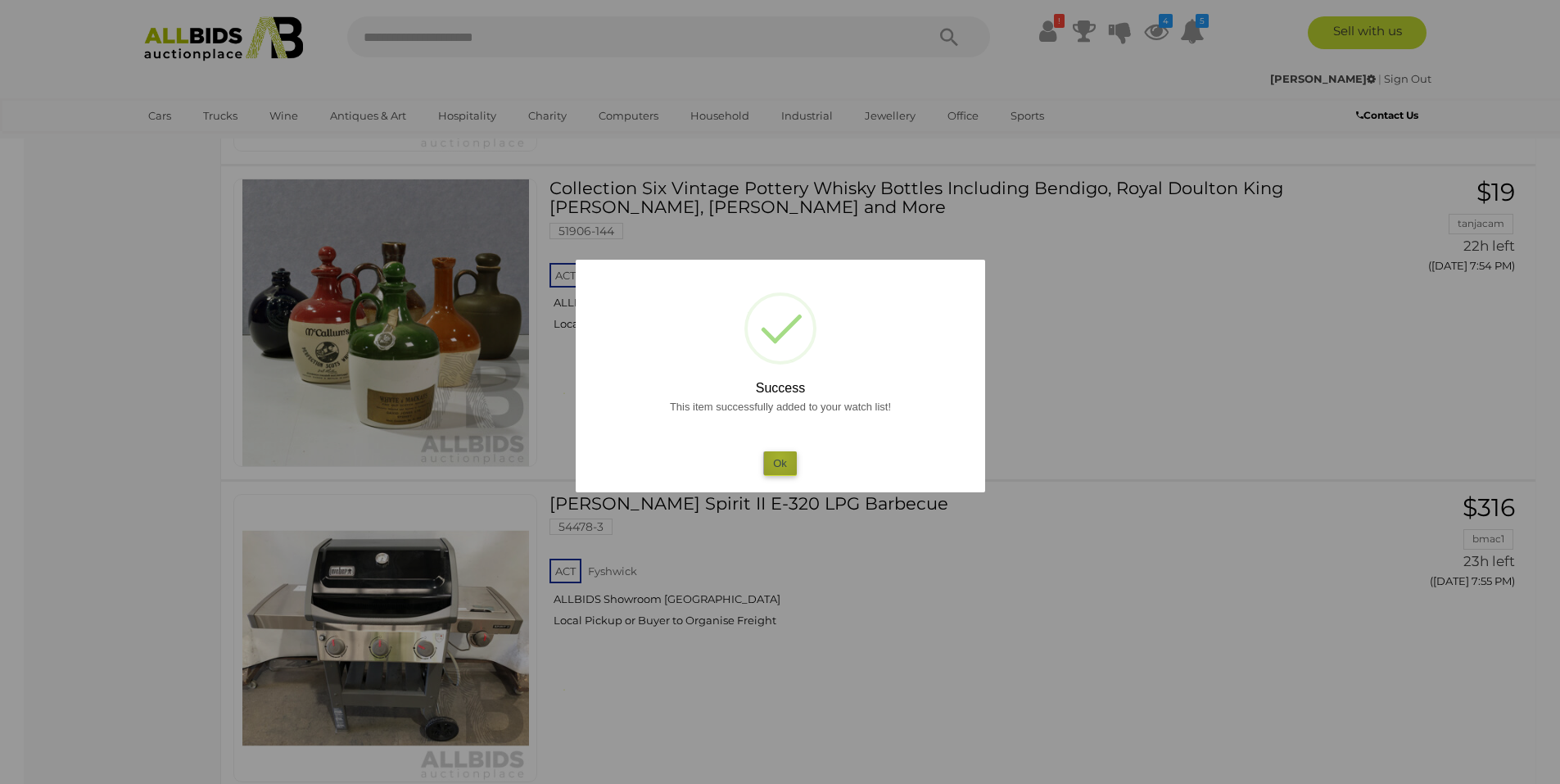
drag, startPoint x: 780, startPoint y: 457, endPoint x: 762, endPoint y: 447, distance: 20.6
click at [775, 457] on button "Ok" at bounding box center [780, 462] width 34 height 24
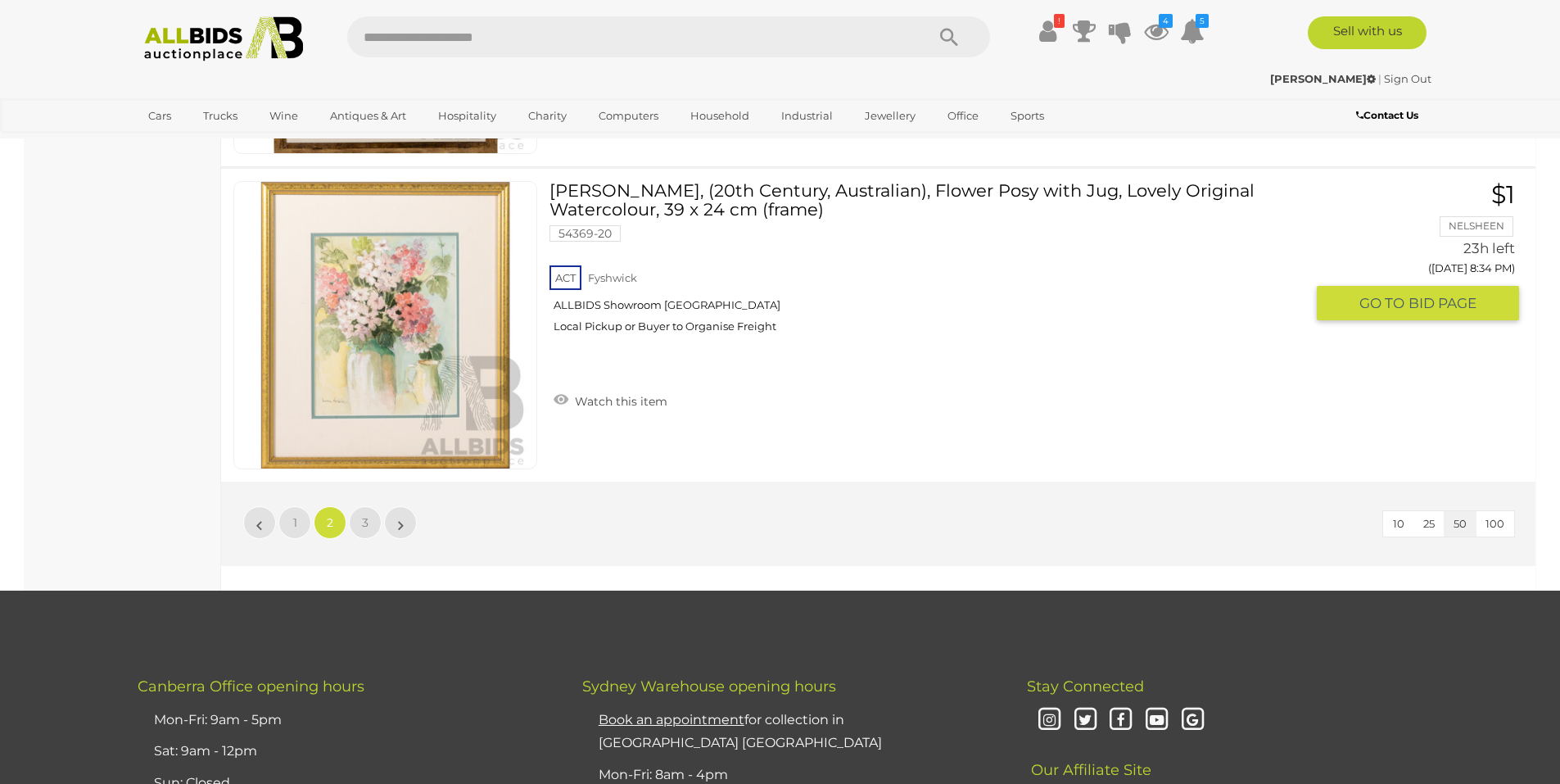
scroll to position [15694, 0]
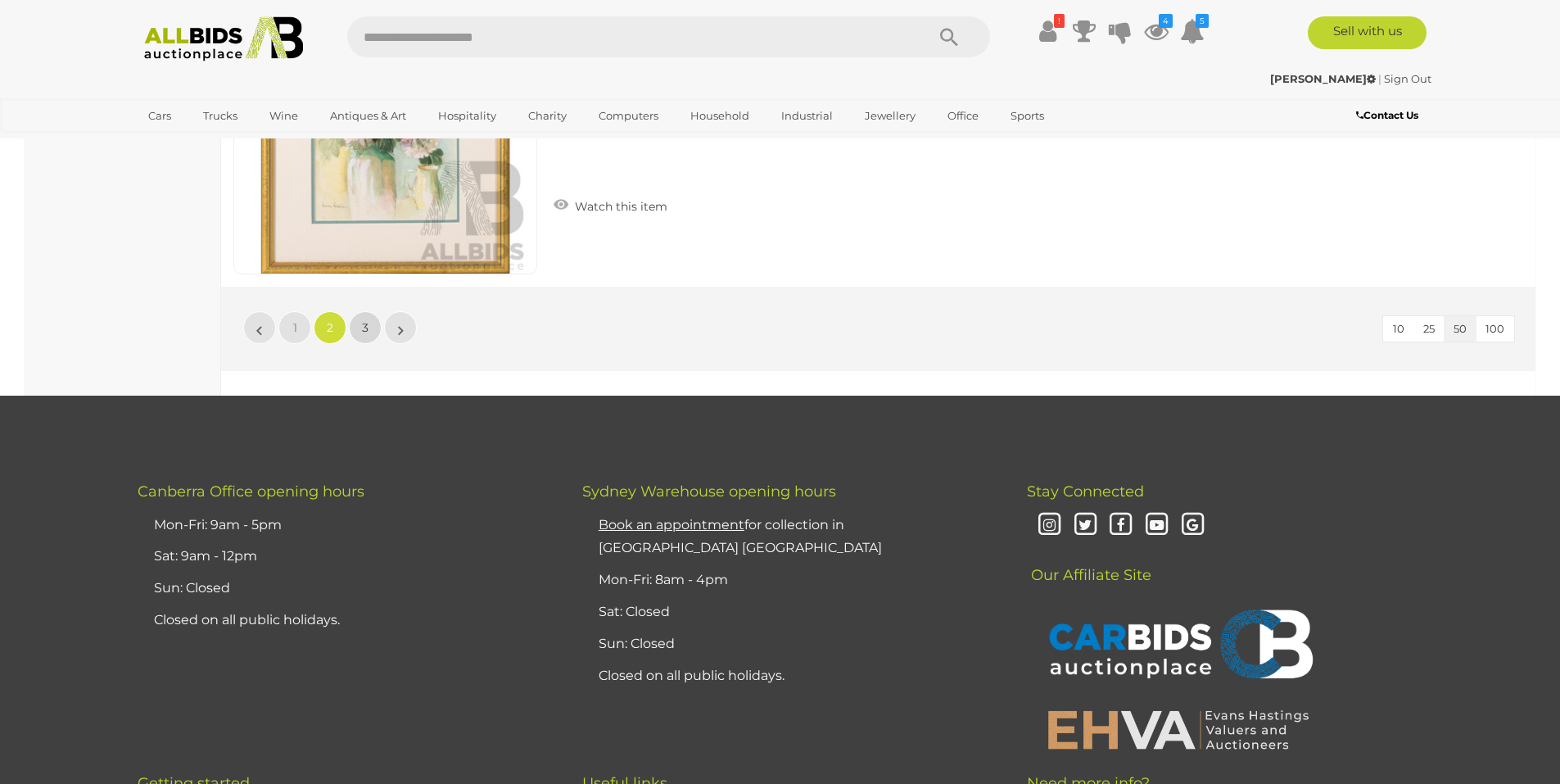
click at [359, 325] on link "3" at bounding box center [365, 327] width 33 height 33
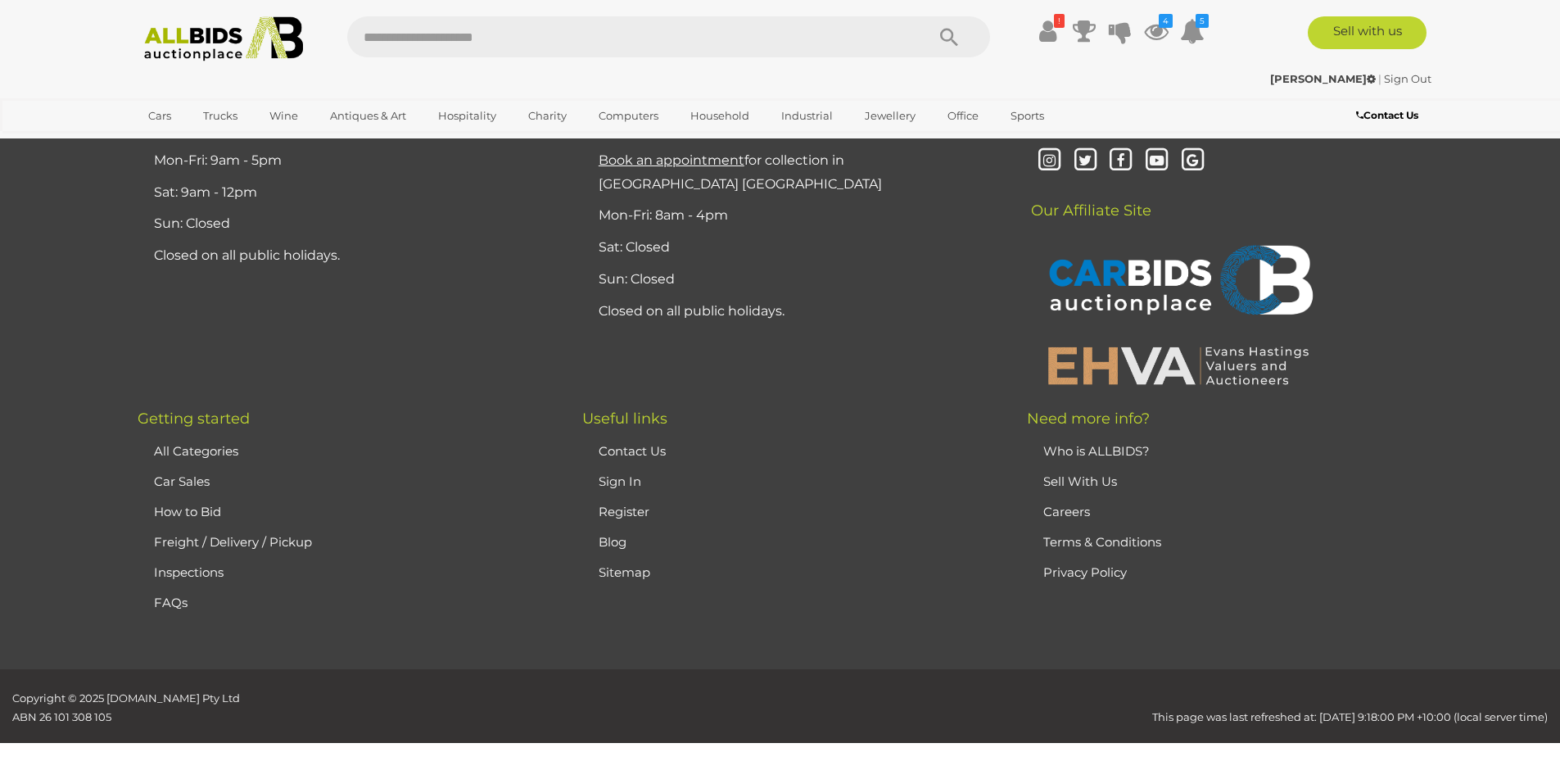
scroll to position [57, 0]
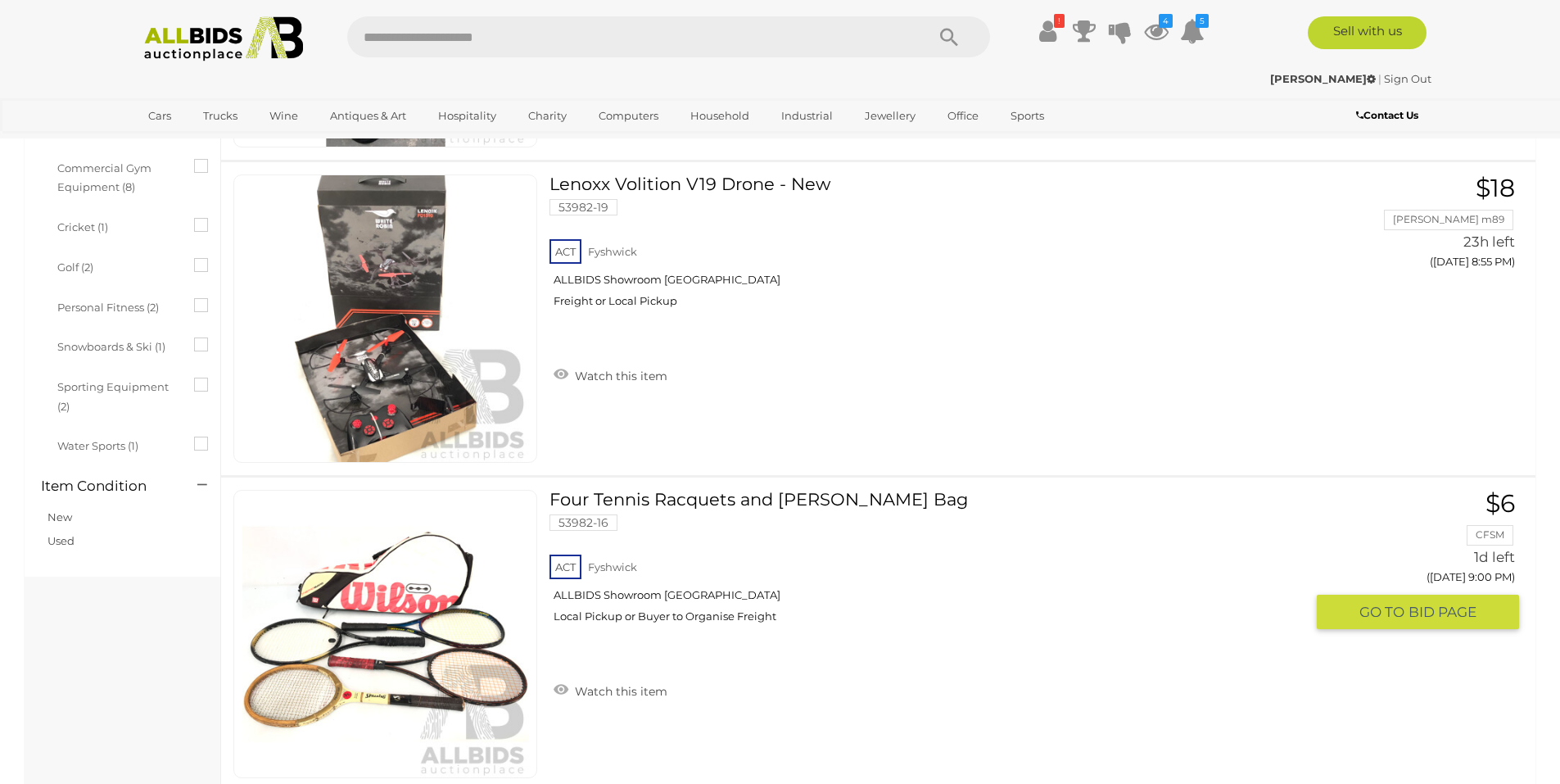
scroll to position [1285, 0]
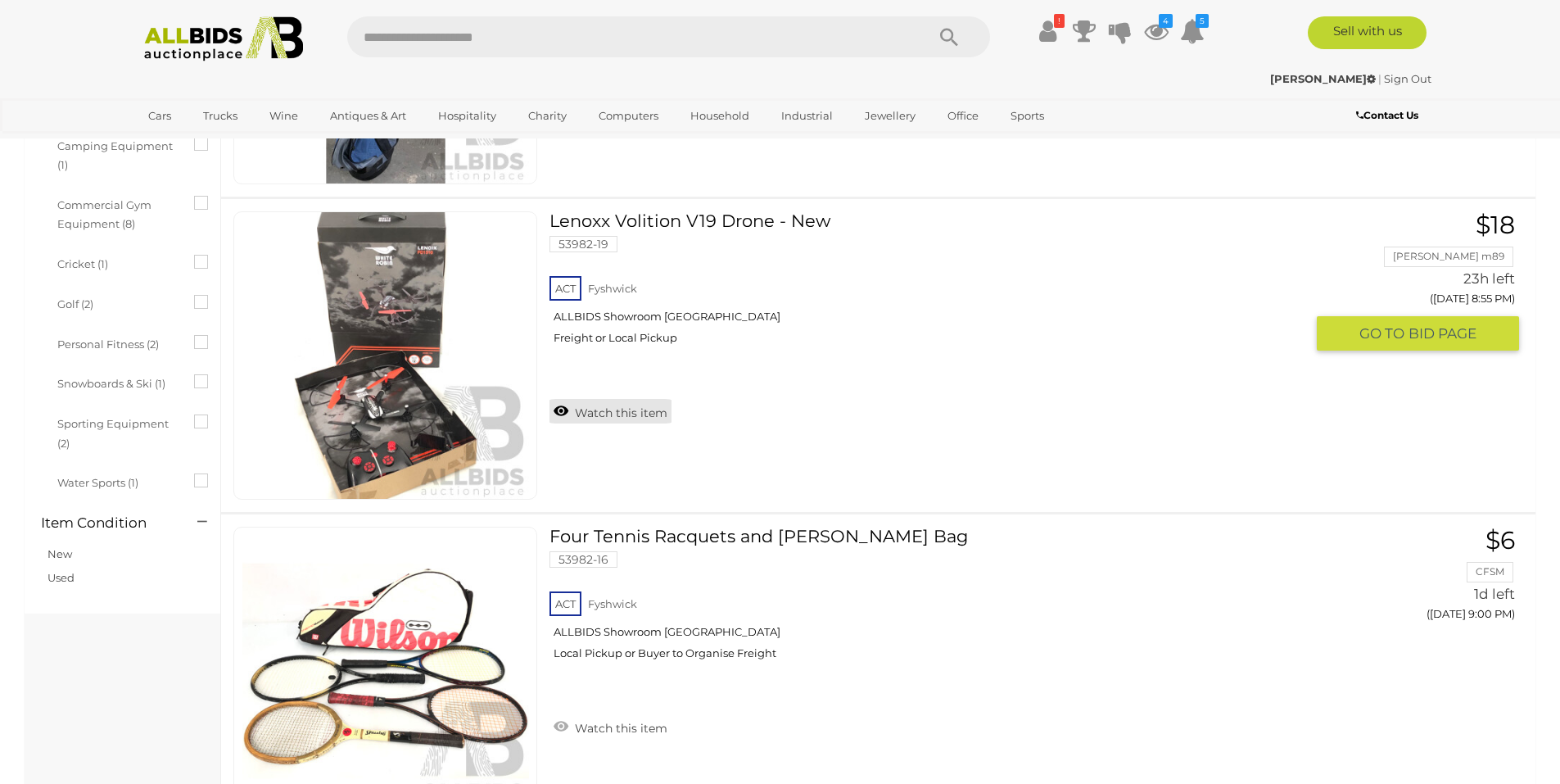
click at [575, 415] on link "Watch this item" at bounding box center [610, 411] width 122 height 25
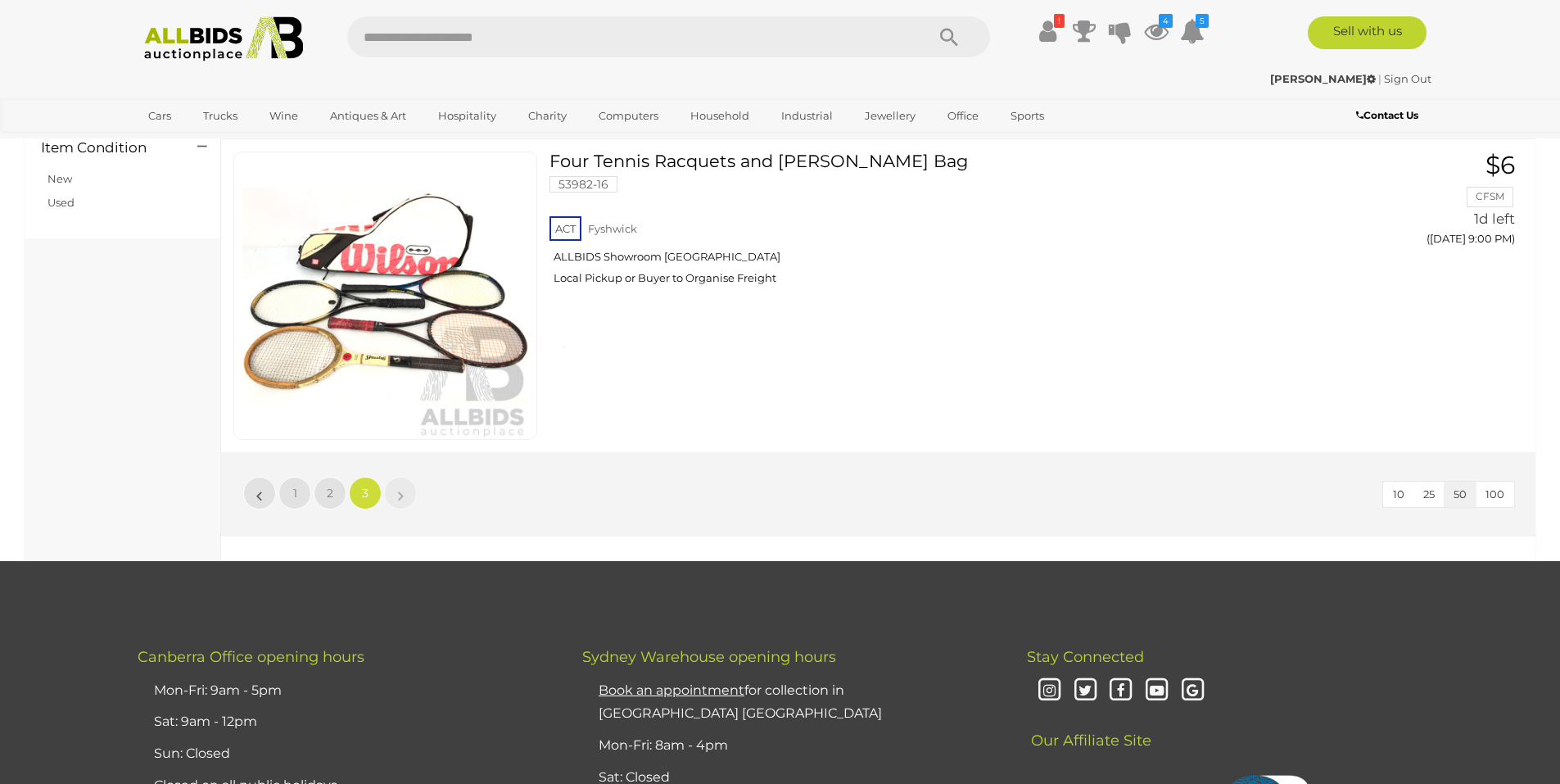
scroll to position [1694, 0]
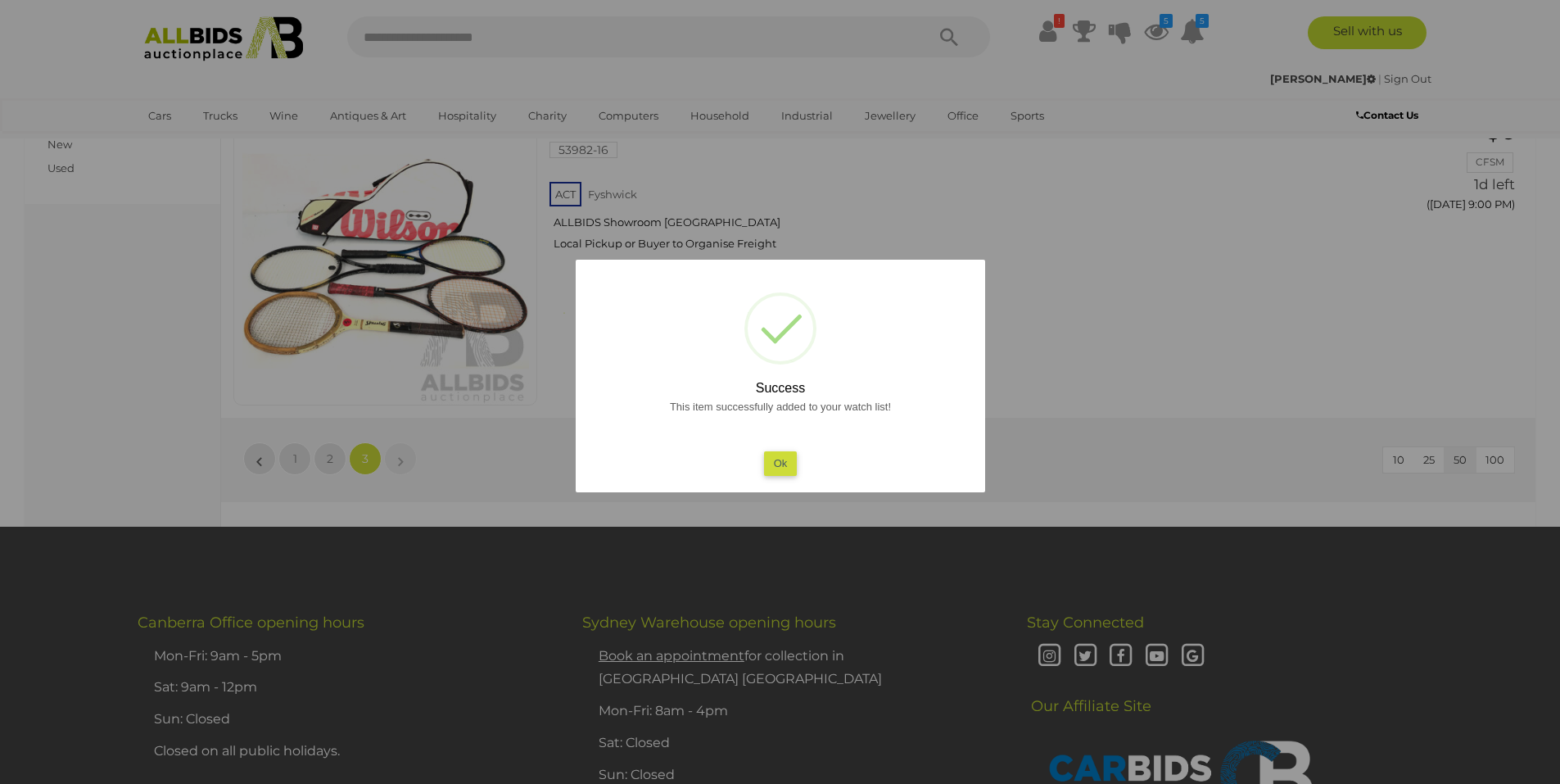
click at [1151, 31] on div at bounding box center [780, 392] width 1560 height 784
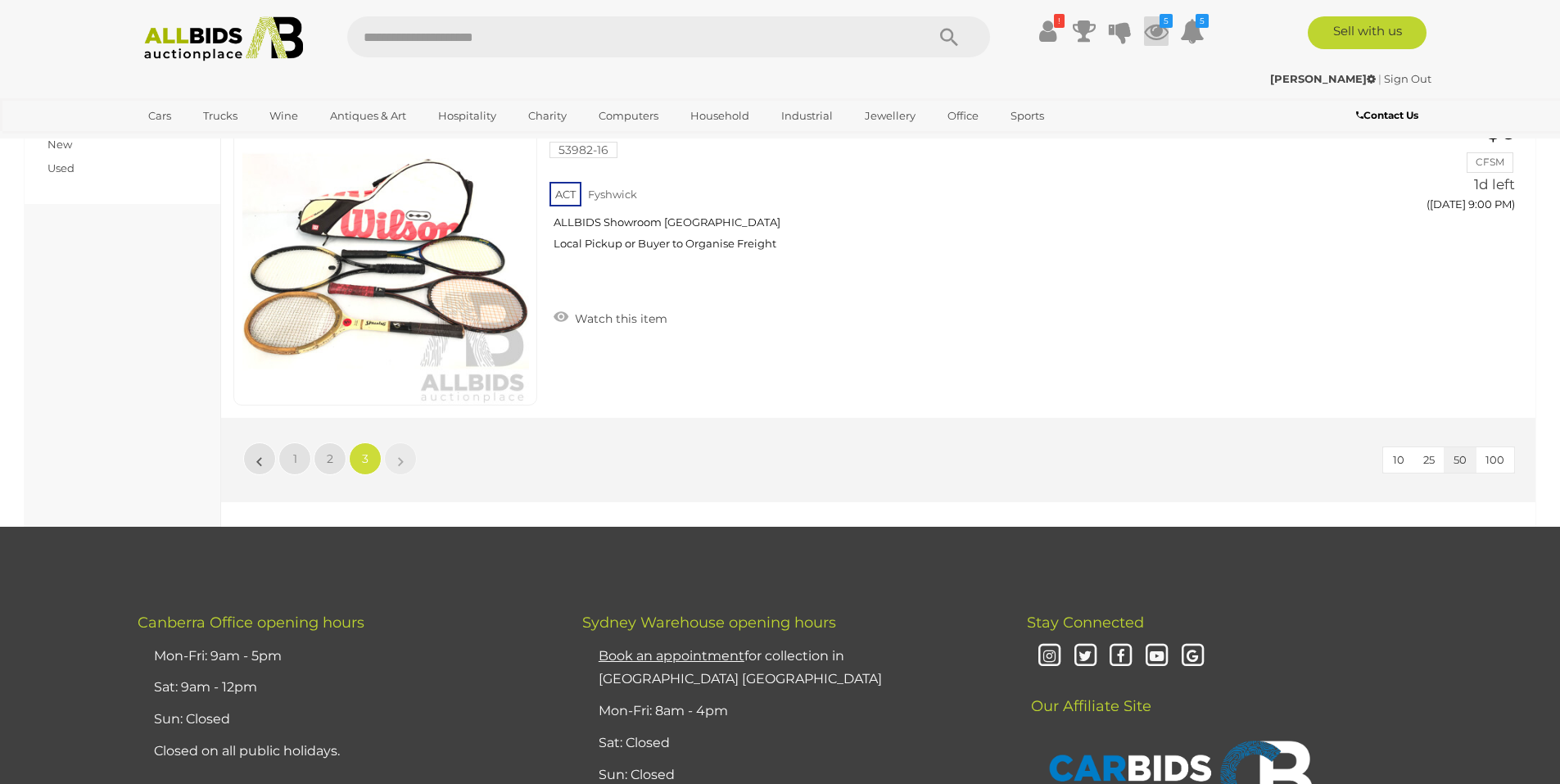
click at [1156, 37] on icon at bounding box center [1157, 31] width 25 height 30
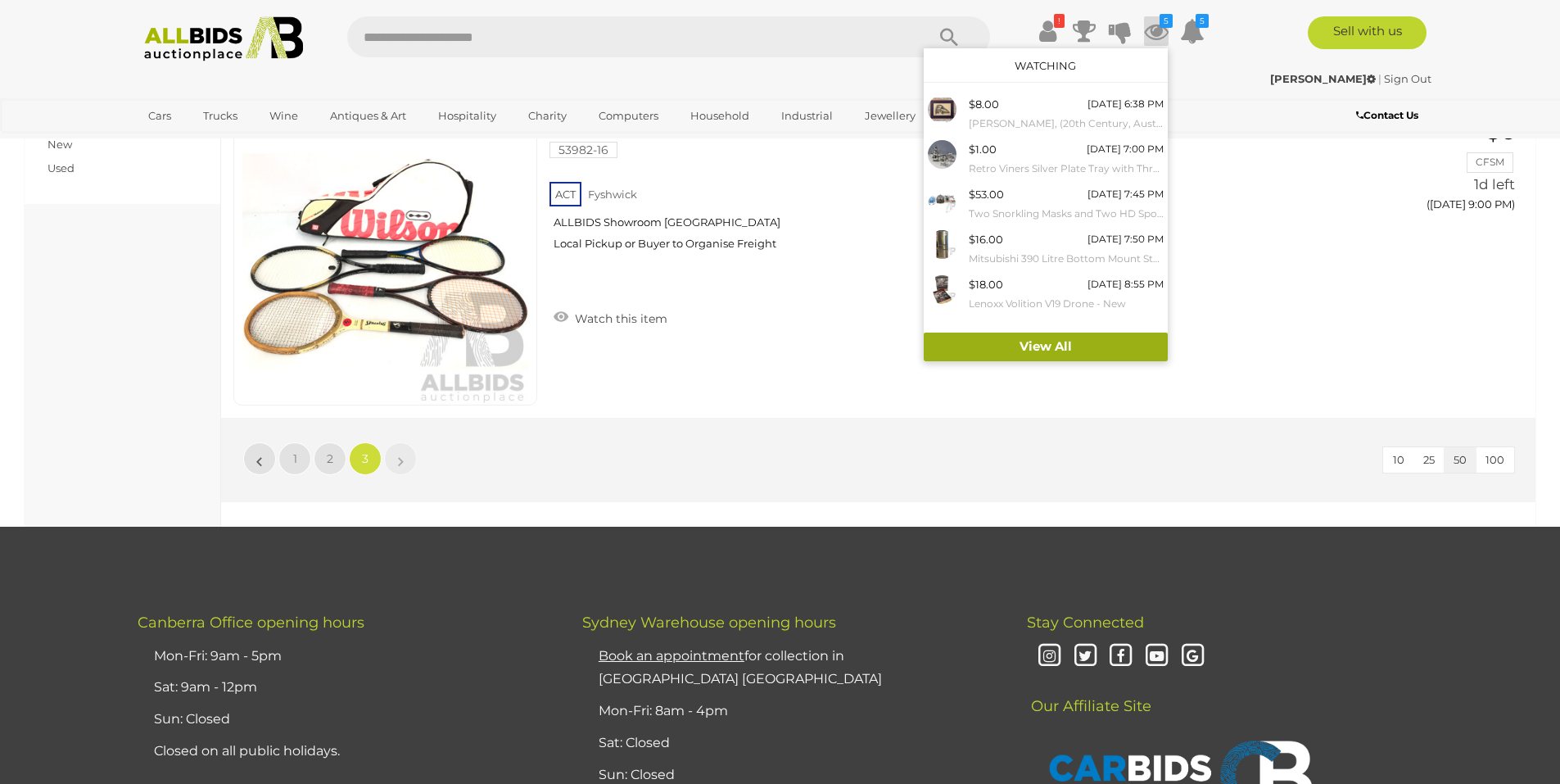
click at [1049, 346] on link "View All" at bounding box center [1045, 347] width 244 height 29
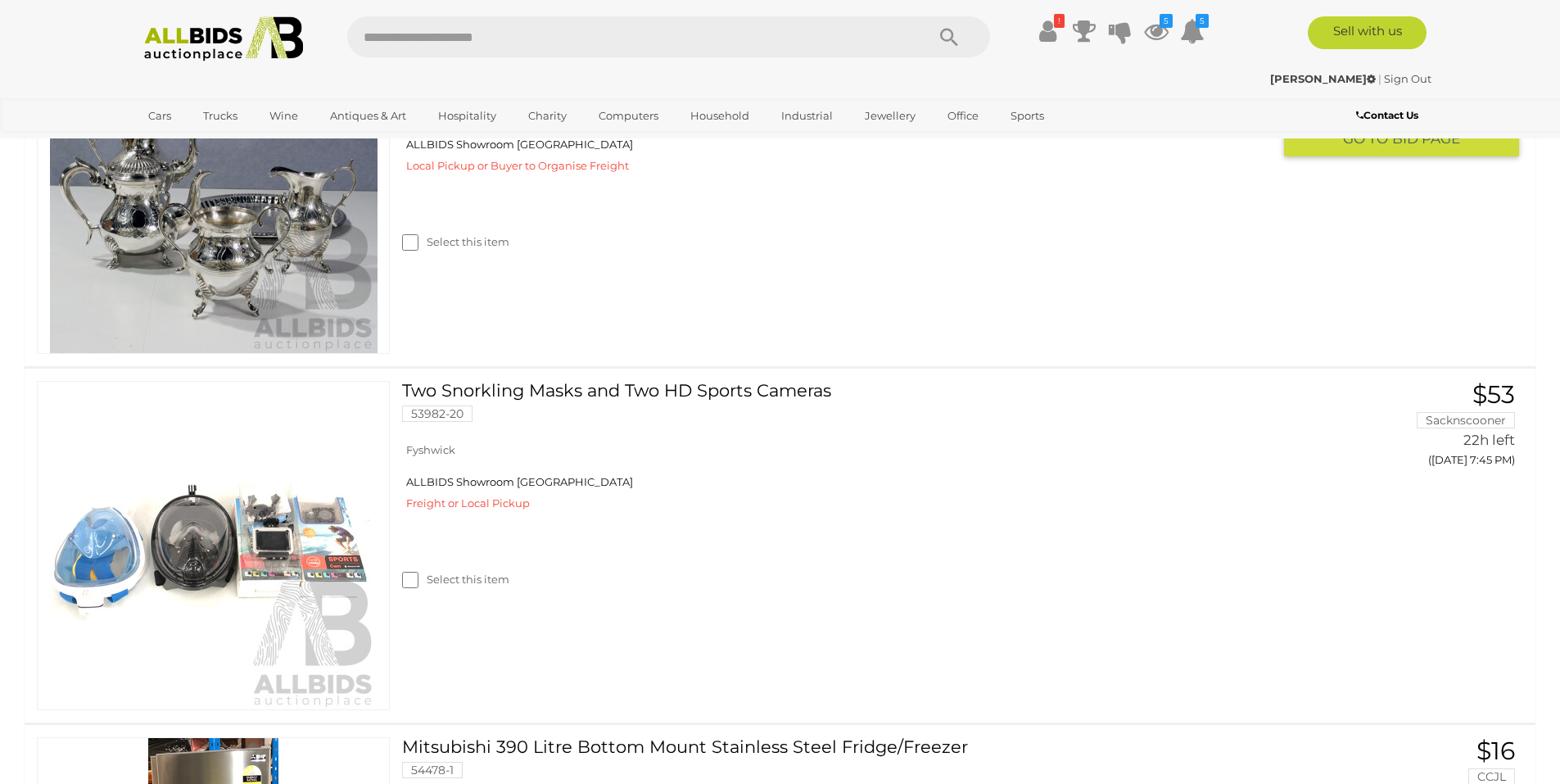
scroll to position [573, 0]
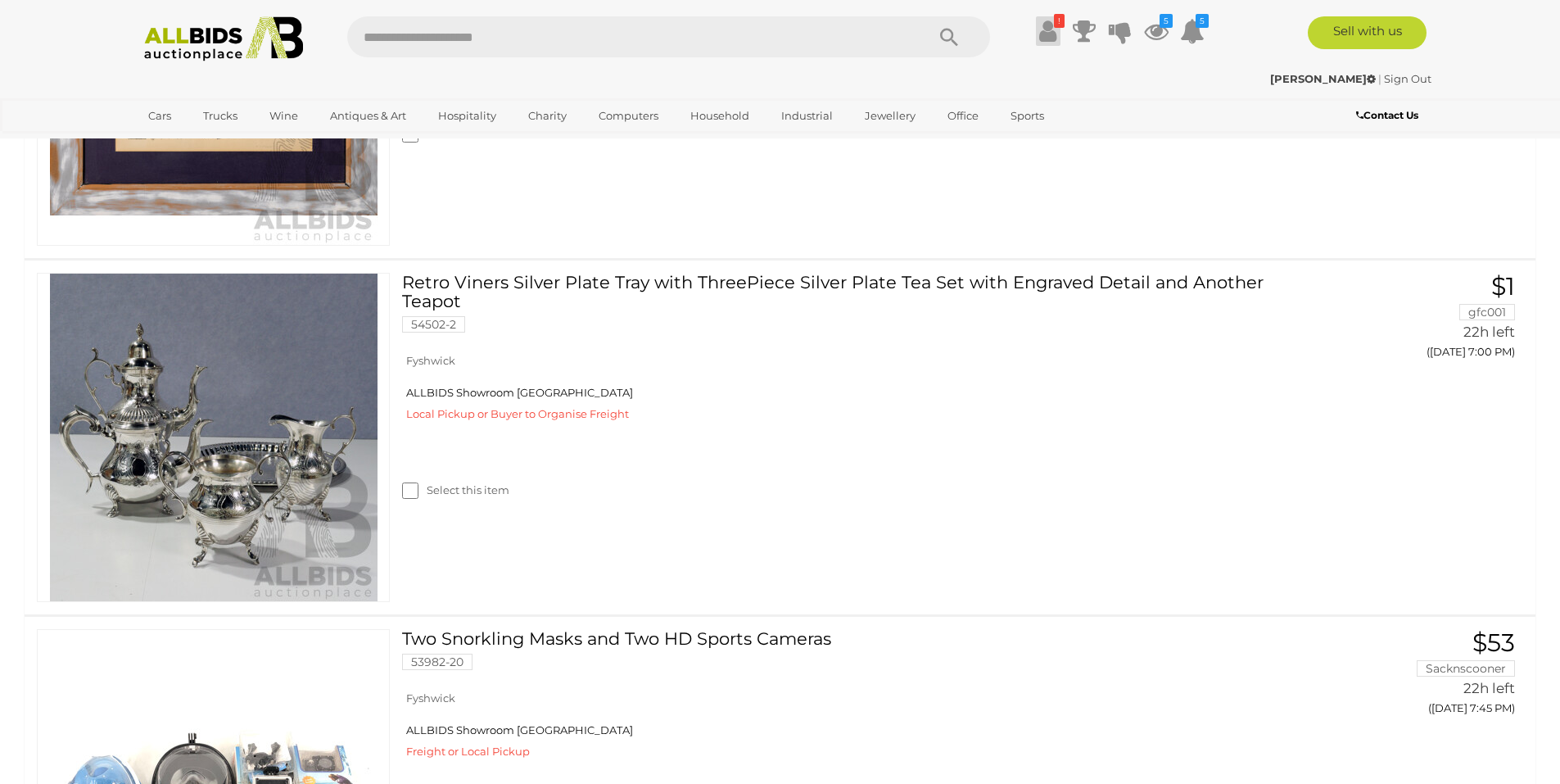
click at [1046, 36] on icon at bounding box center [1048, 31] width 17 height 30
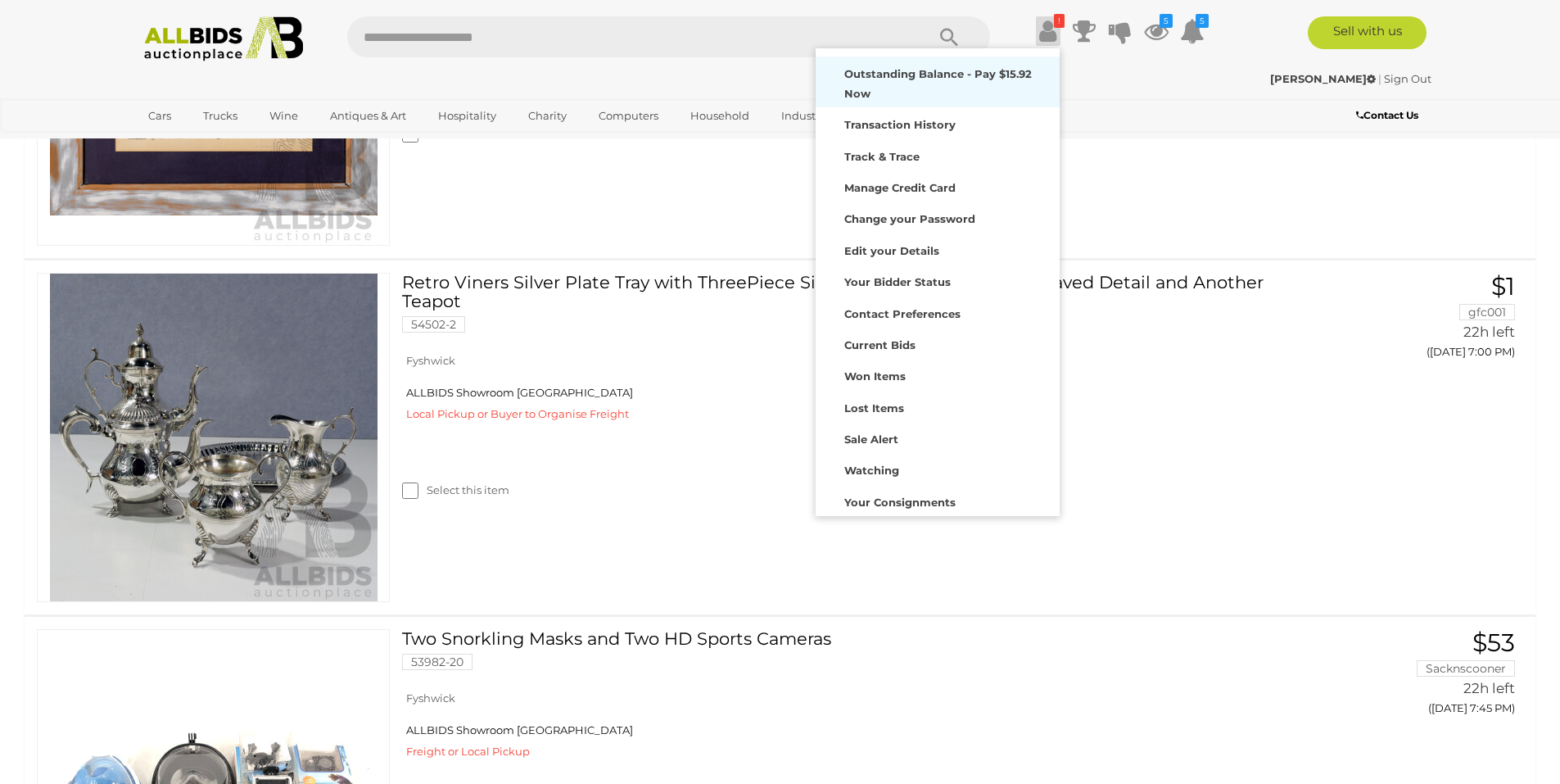
click at [937, 76] on strong "Outstanding Balance - Pay $15.92 Now" at bounding box center [938, 83] width 188 height 32
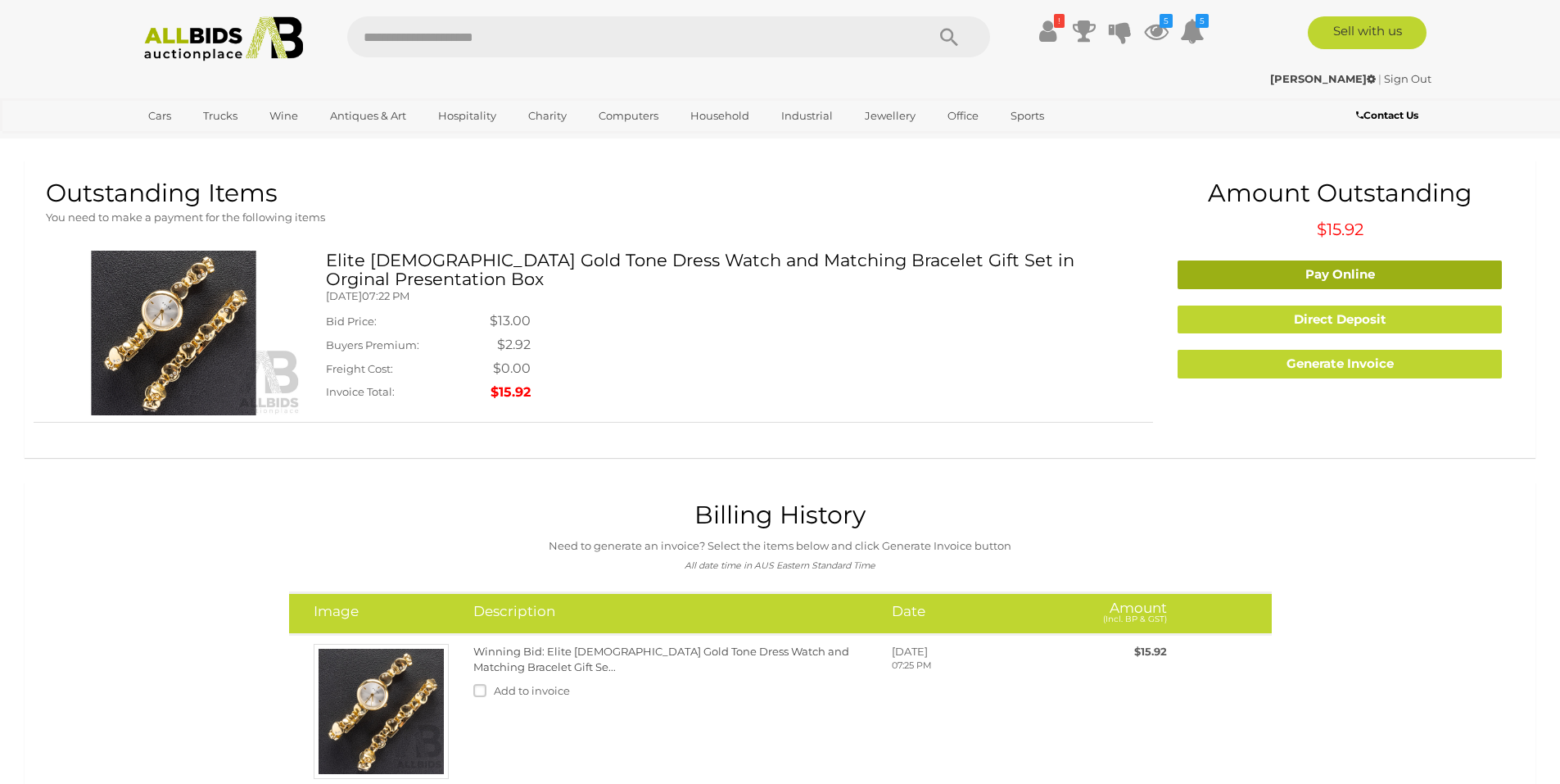
click at [1303, 273] on link "Pay Online" at bounding box center [1339, 274] width 325 height 29
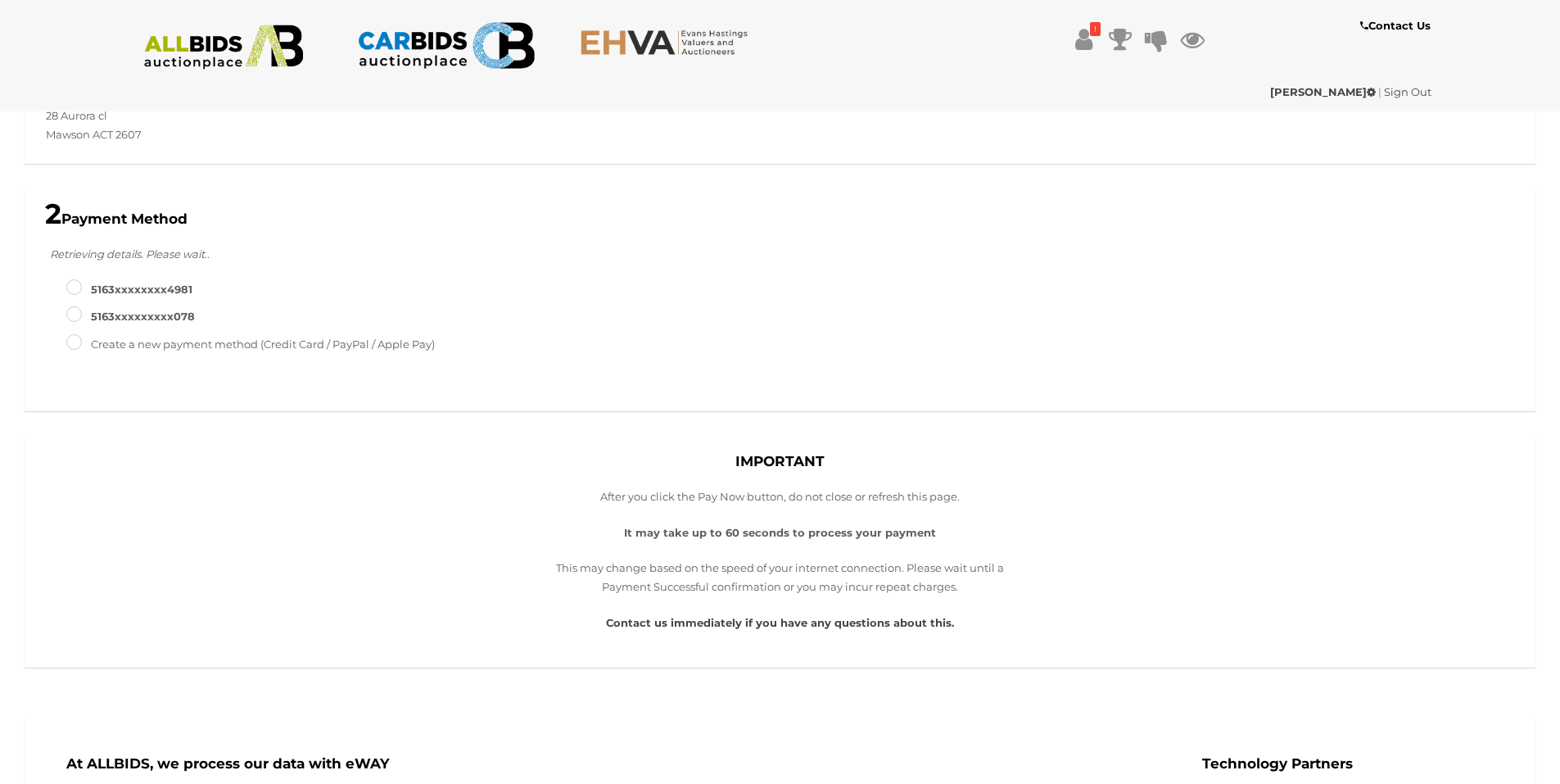
scroll to position [246, 0]
type input "**********"
type input "*"
click at [170, 317] on label "5163XXXXXXXXX078" at bounding box center [130, 313] width 128 height 19
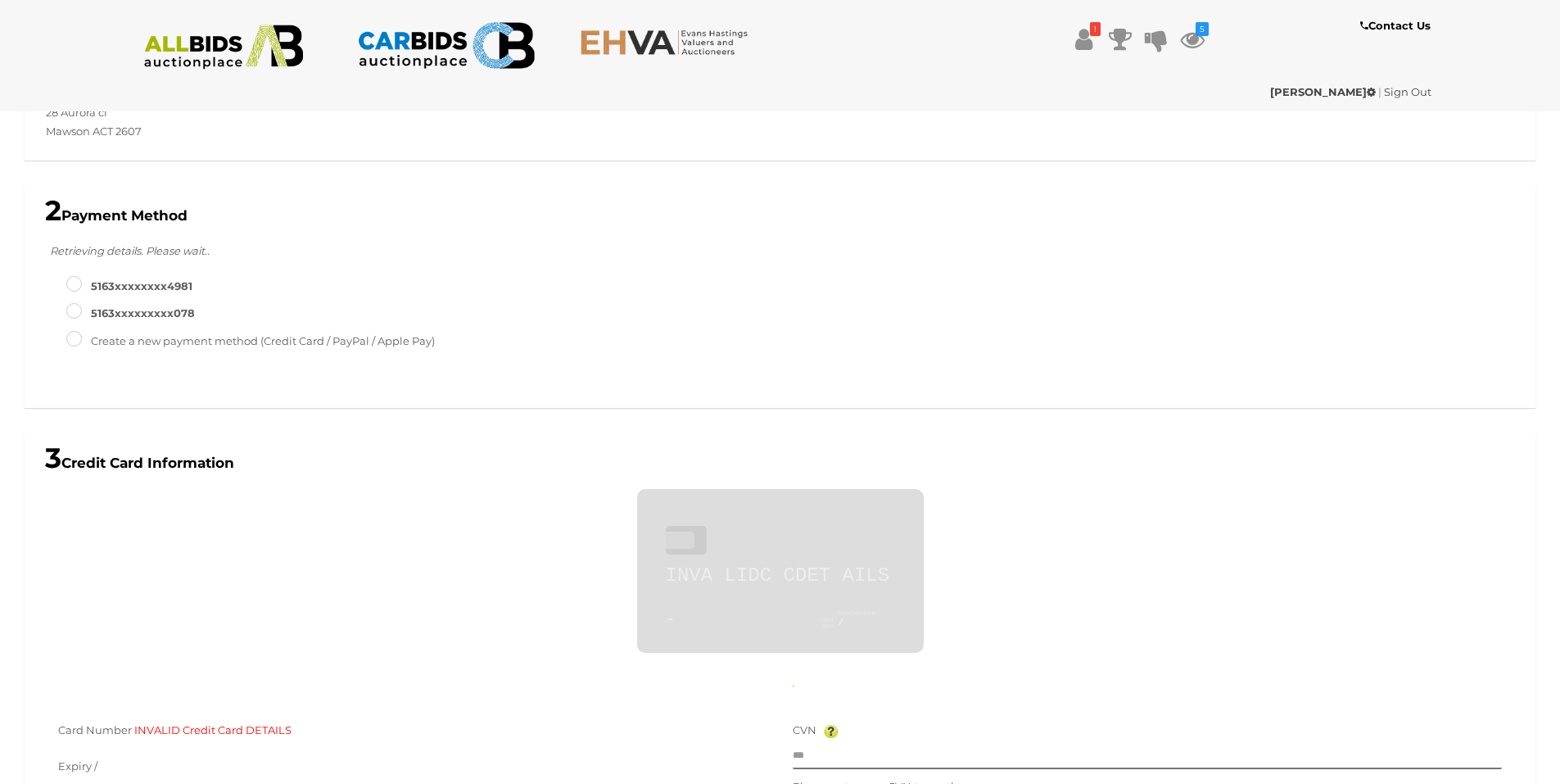
scroll to position [514, 0]
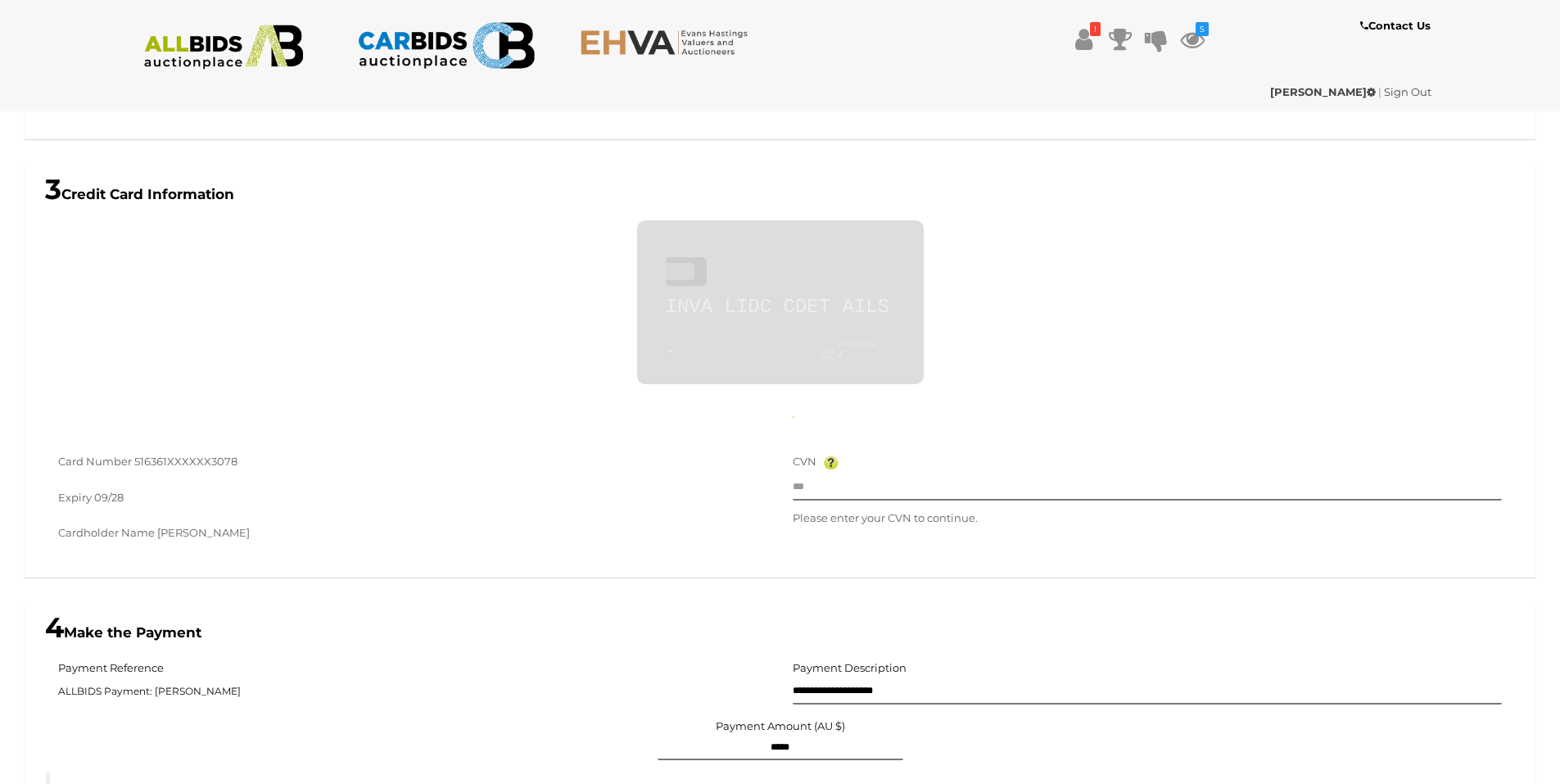
type input "**********"
click at [850, 489] on input "text" at bounding box center [1148, 488] width 710 height 25
type input "***"
type input "**********"
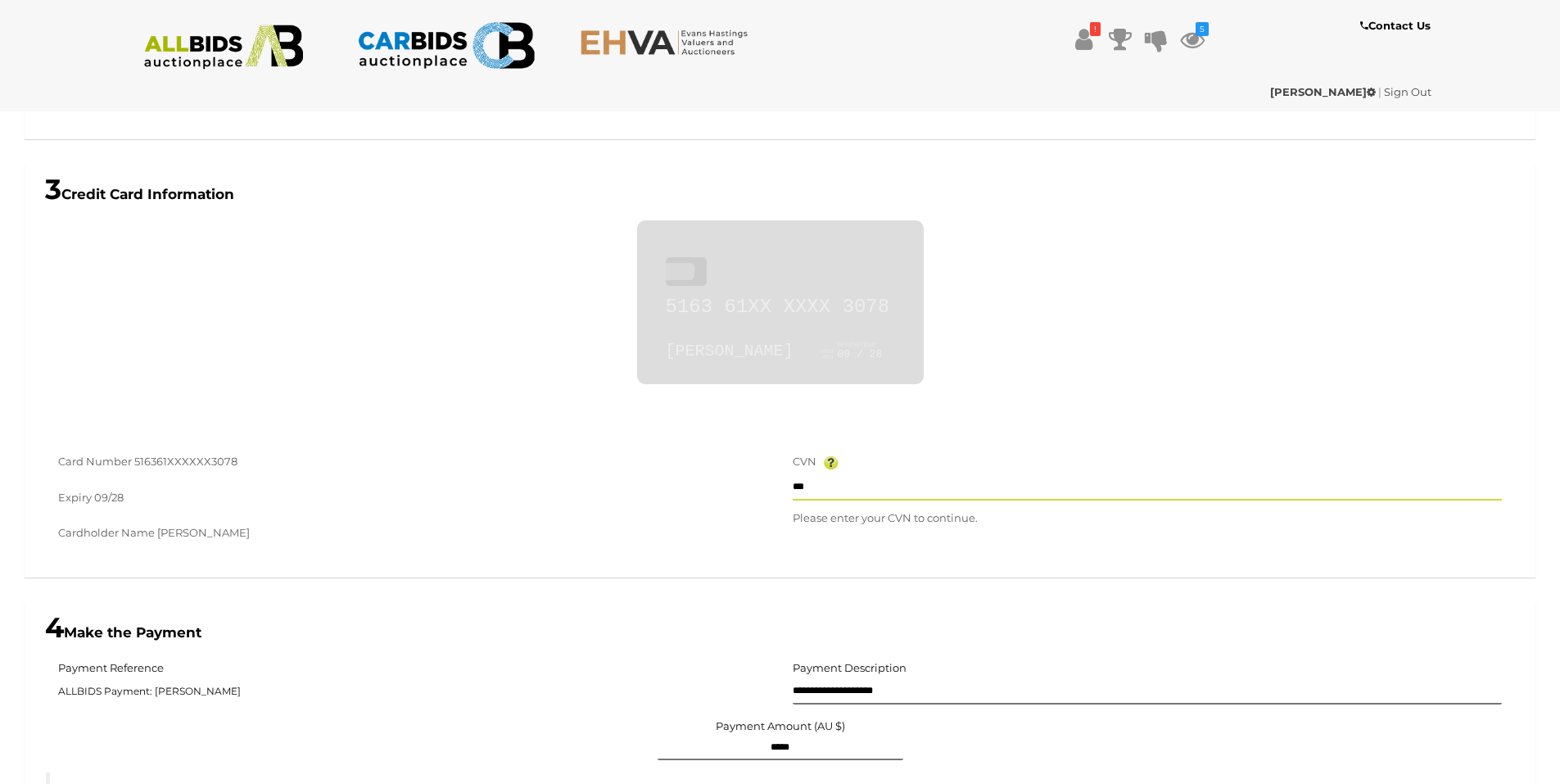
type input "**"
type input "****"
type input "**********"
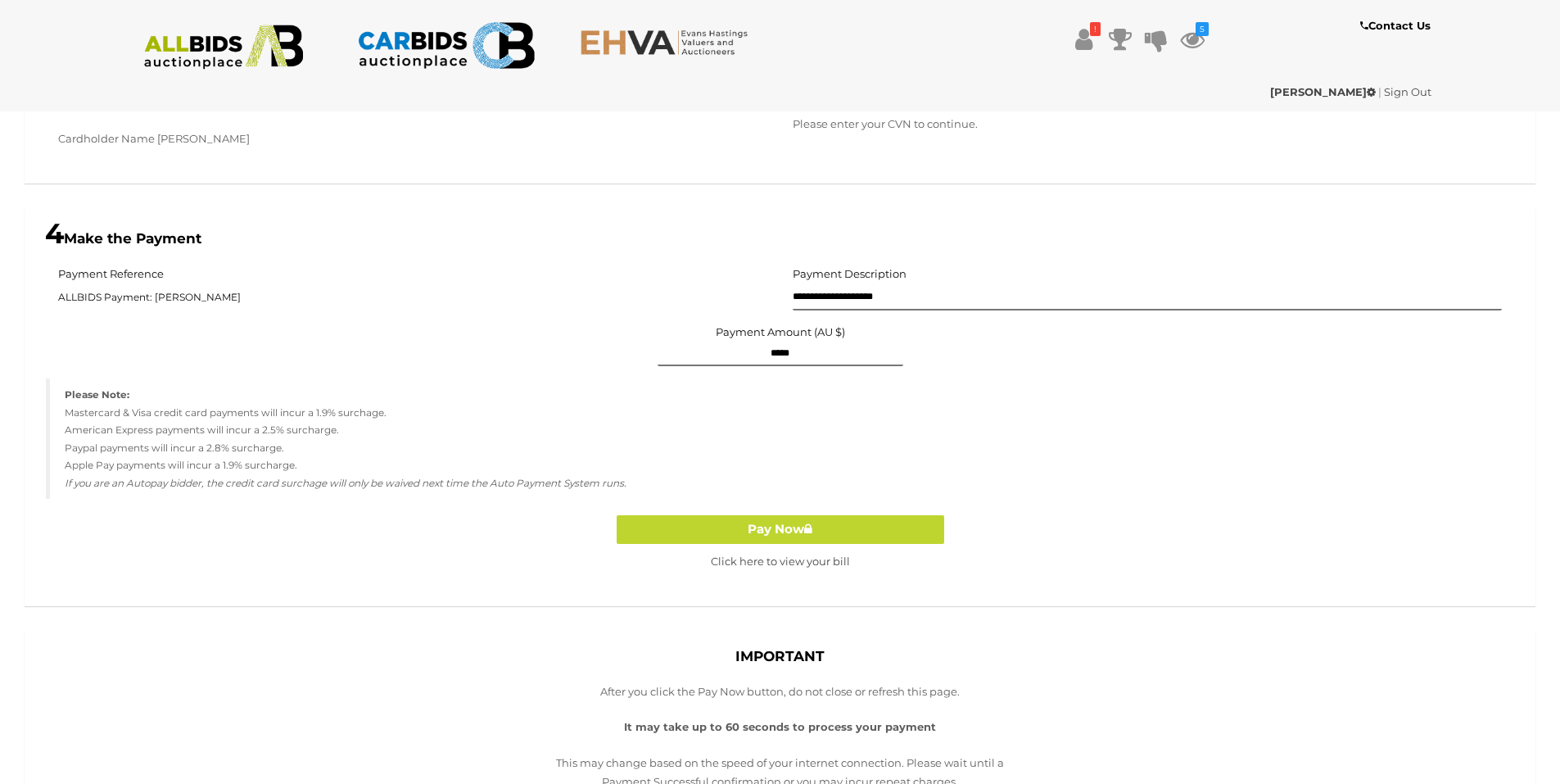
scroll to position [1006, 0]
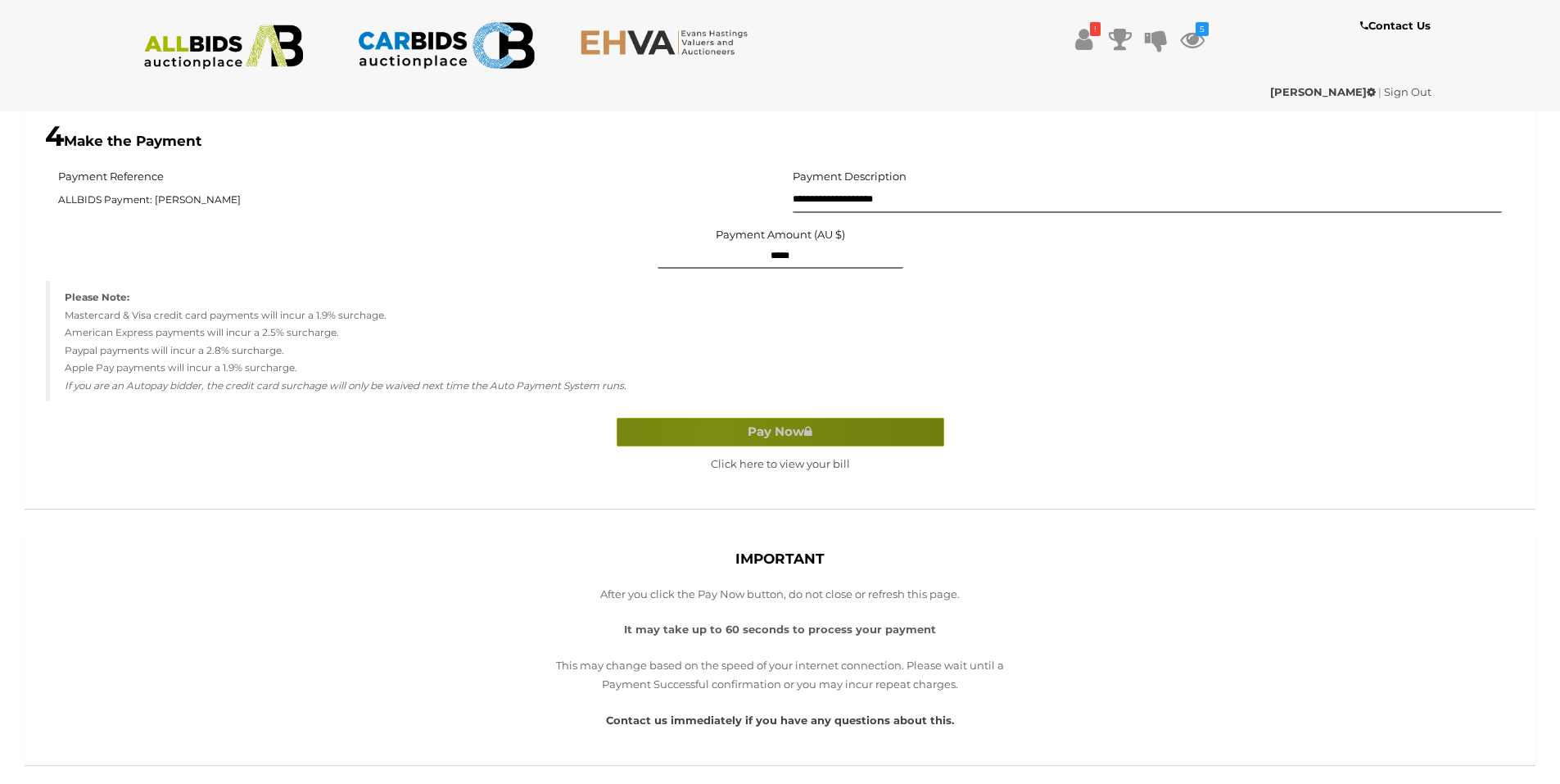
click at [714, 434] on button "Pay Now" at bounding box center [780, 432] width 328 height 29
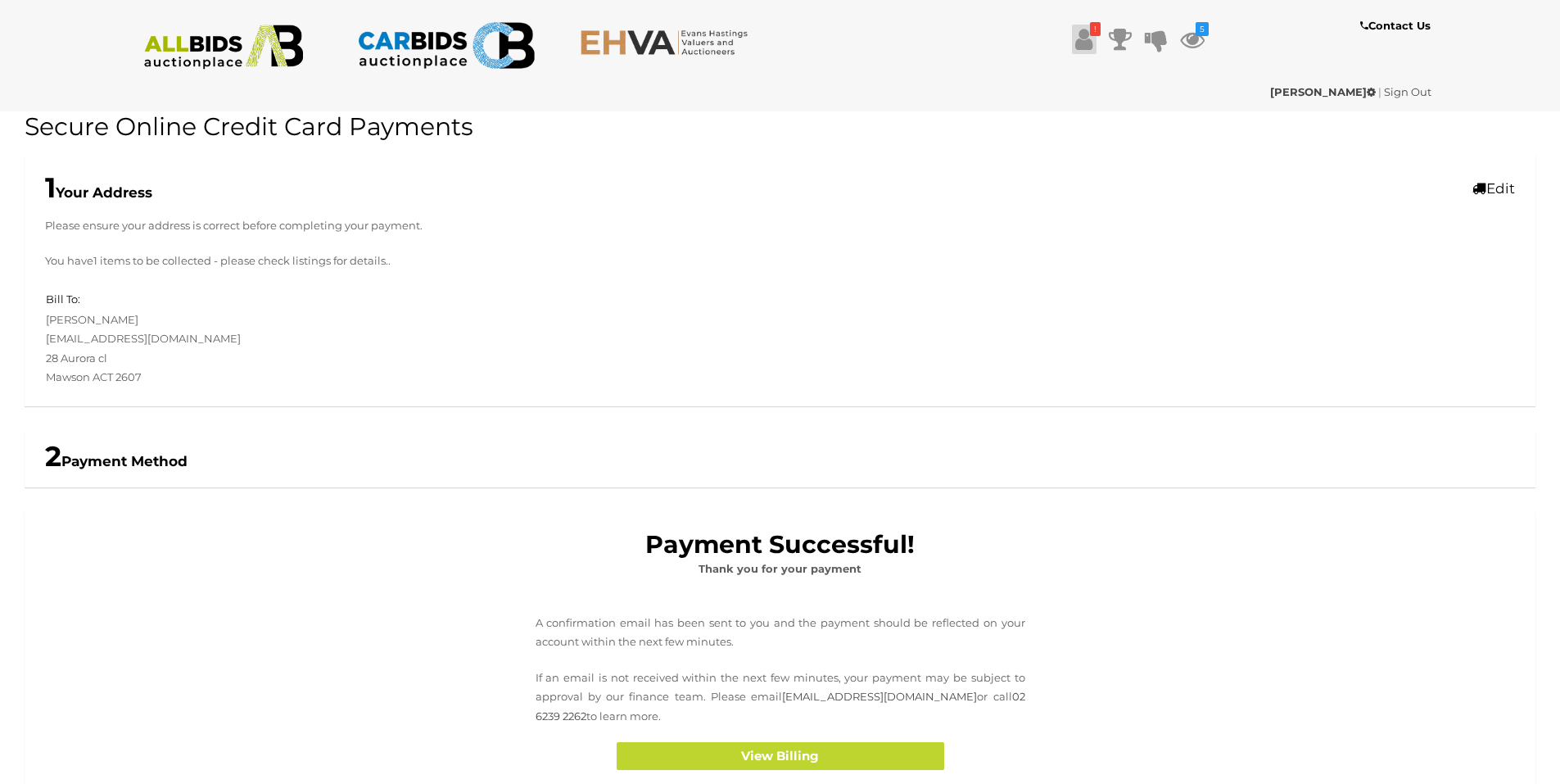
click at [1088, 39] on icon at bounding box center [1084, 39] width 17 height 30
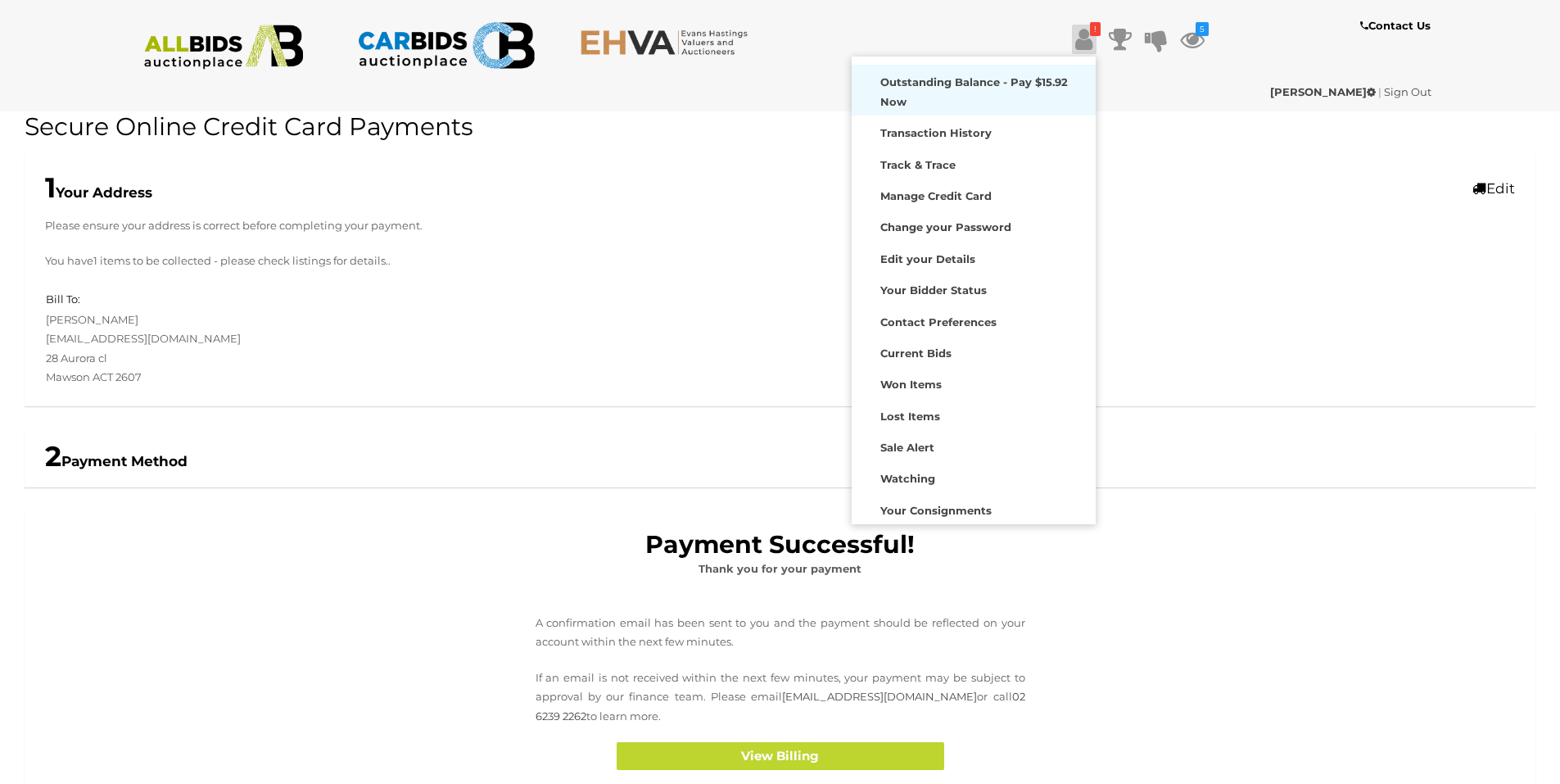
click at [1014, 85] on strong "Outstanding Balance - Pay $15.92 Now" at bounding box center [974, 91] width 188 height 32
